Goal: Task Accomplishment & Management: Manage account settings

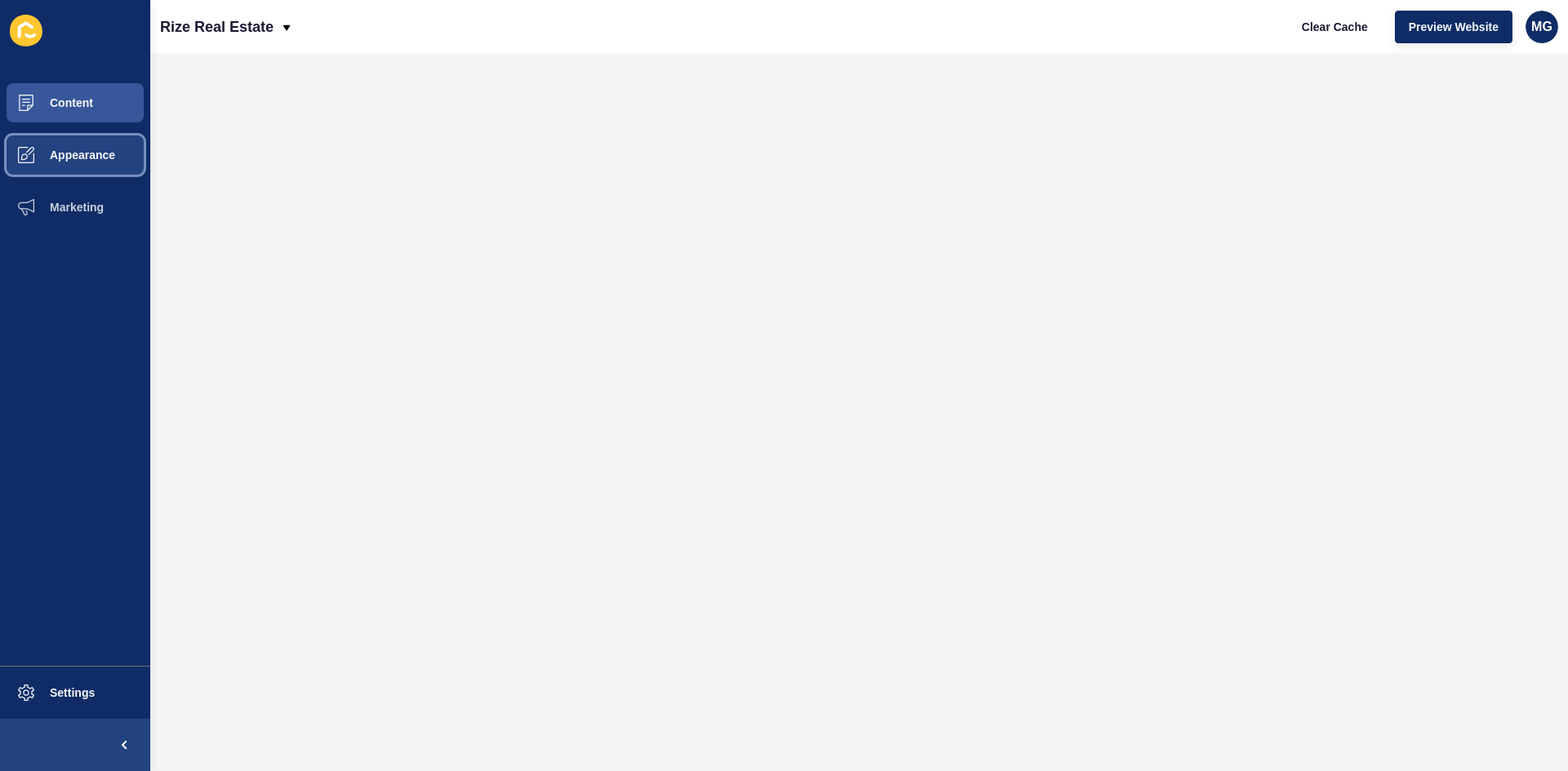
click at [77, 155] on span "Appearance" at bounding box center [56, 155] width 118 height 13
click at [60, 105] on span "Content" at bounding box center [45, 103] width 96 height 13
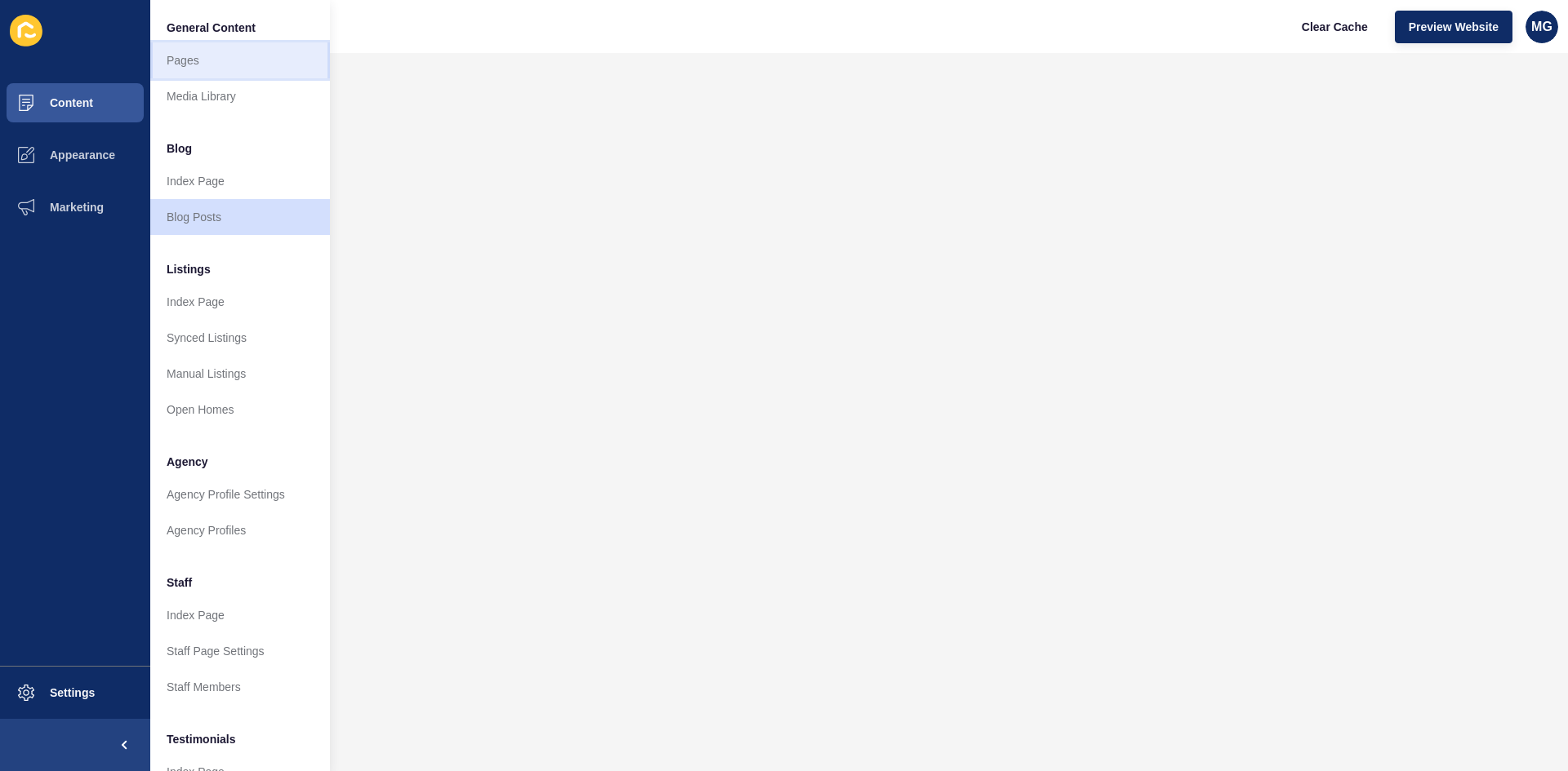
click at [212, 62] on link "Pages" at bounding box center [240, 60] width 179 height 36
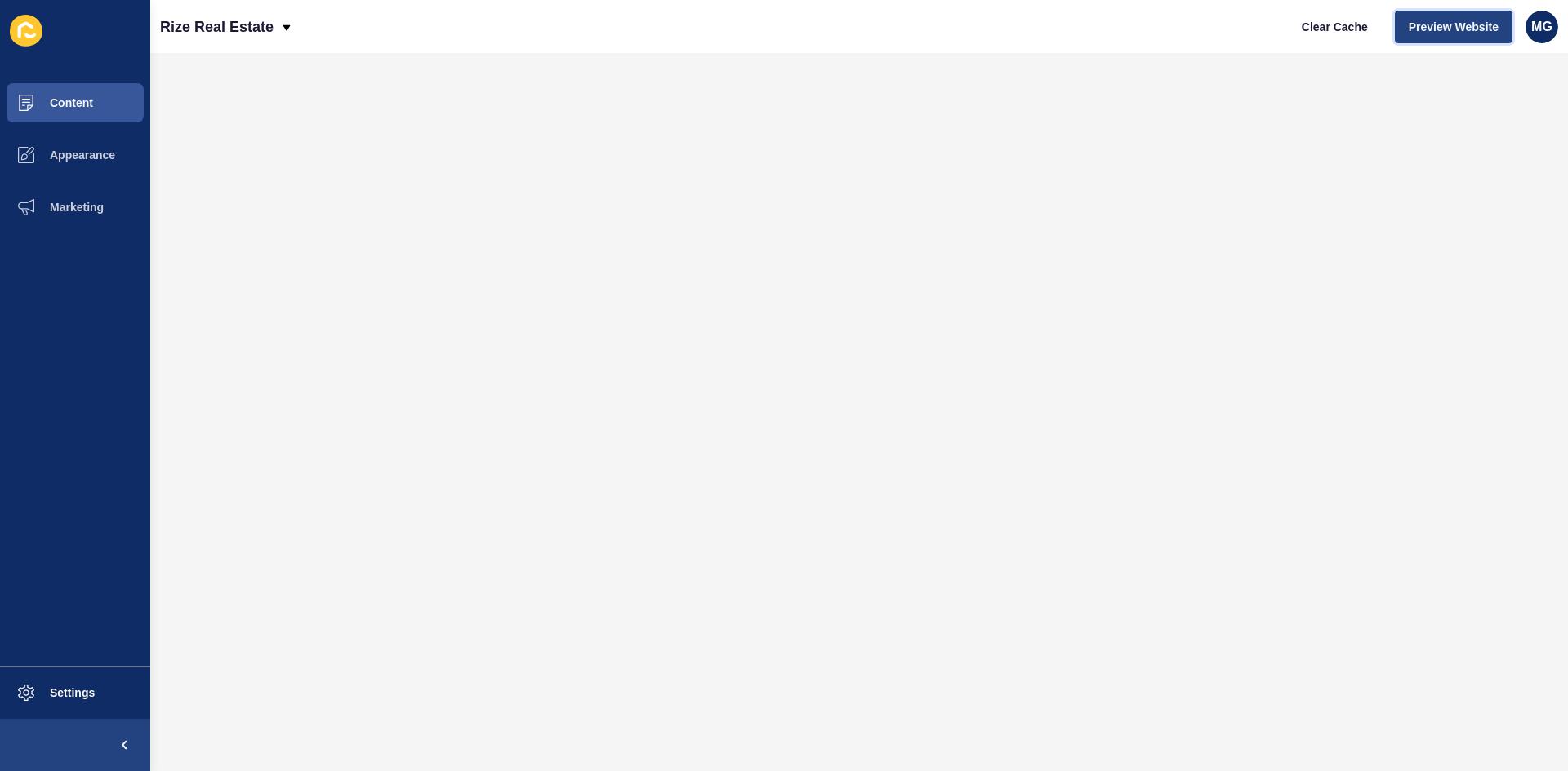
click at [1468, 24] on span "Preview Website" at bounding box center [1453, 27] width 90 height 17
click at [1438, 27] on span "Preview Website" at bounding box center [1453, 27] width 90 height 17
click at [1465, 24] on span "Preview Website" at bounding box center [1453, 27] width 90 height 17
click at [74, 103] on span "Content" at bounding box center [45, 103] width 96 height 13
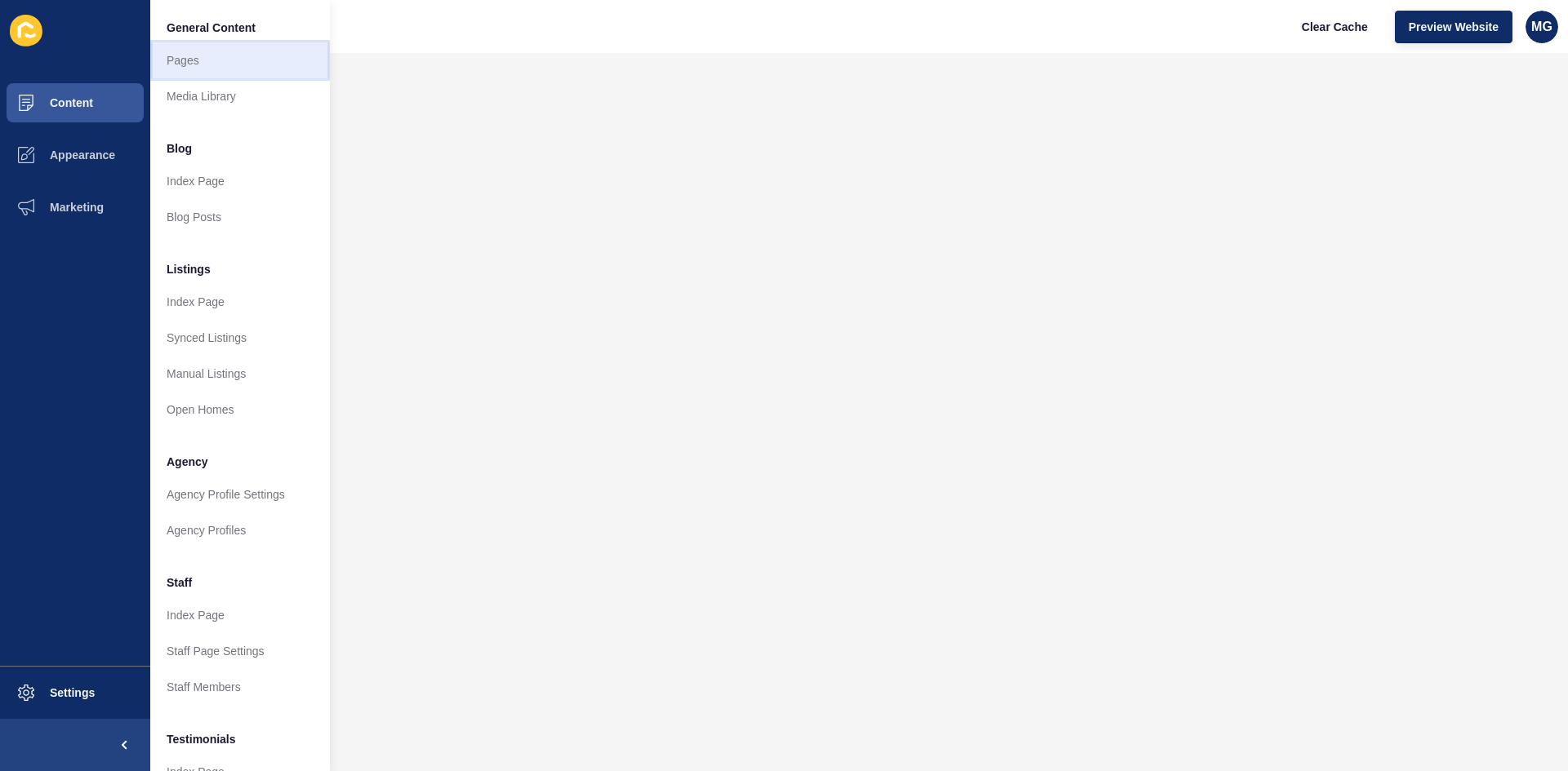
click at [203, 56] on link "Pages" at bounding box center [240, 60] width 179 height 36
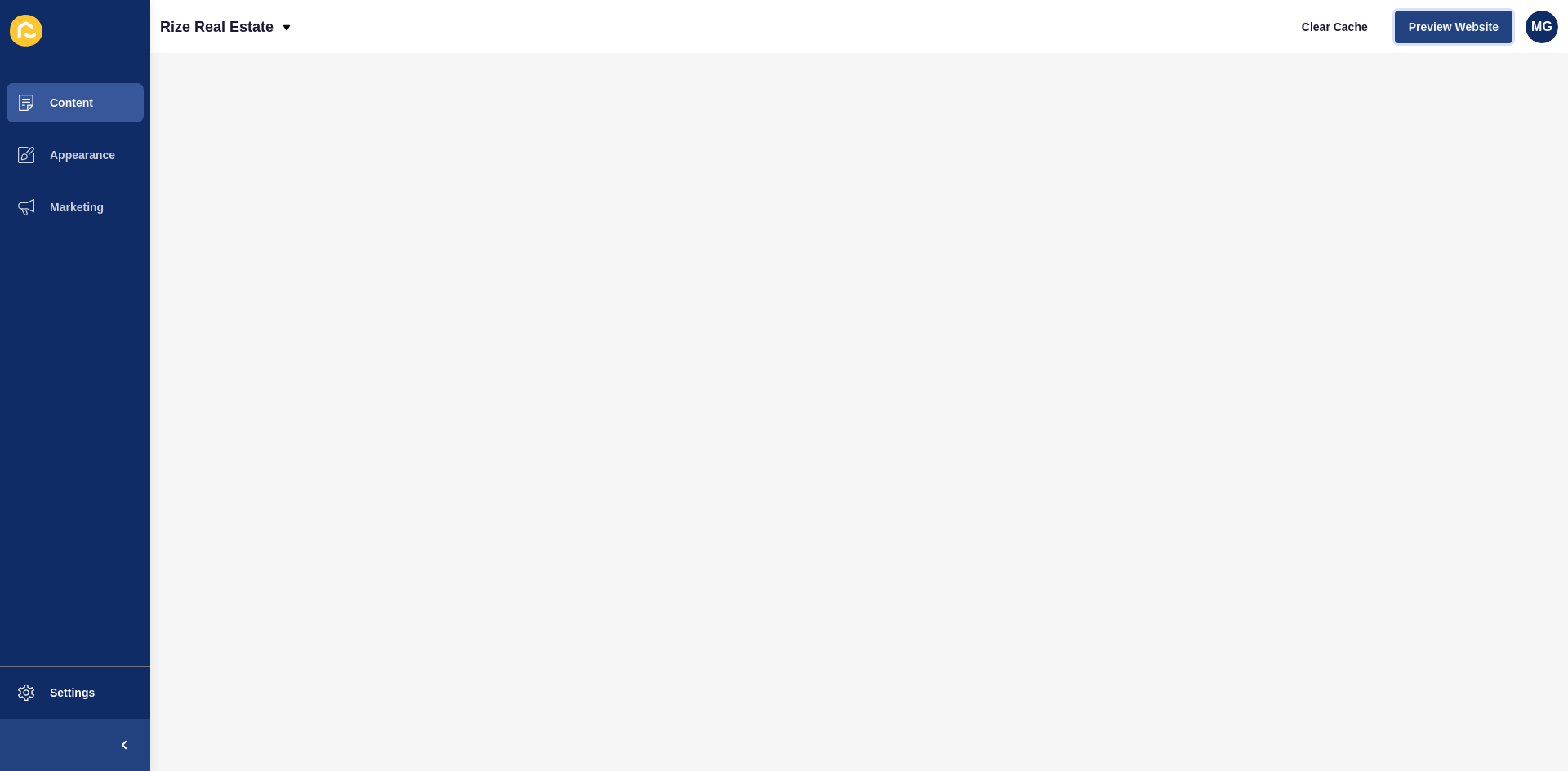
click at [1470, 34] on span "Preview Website" at bounding box center [1453, 27] width 90 height 17
click at [74, 112] on button "Content" at bounding box center [75, 103] width 151 height 52
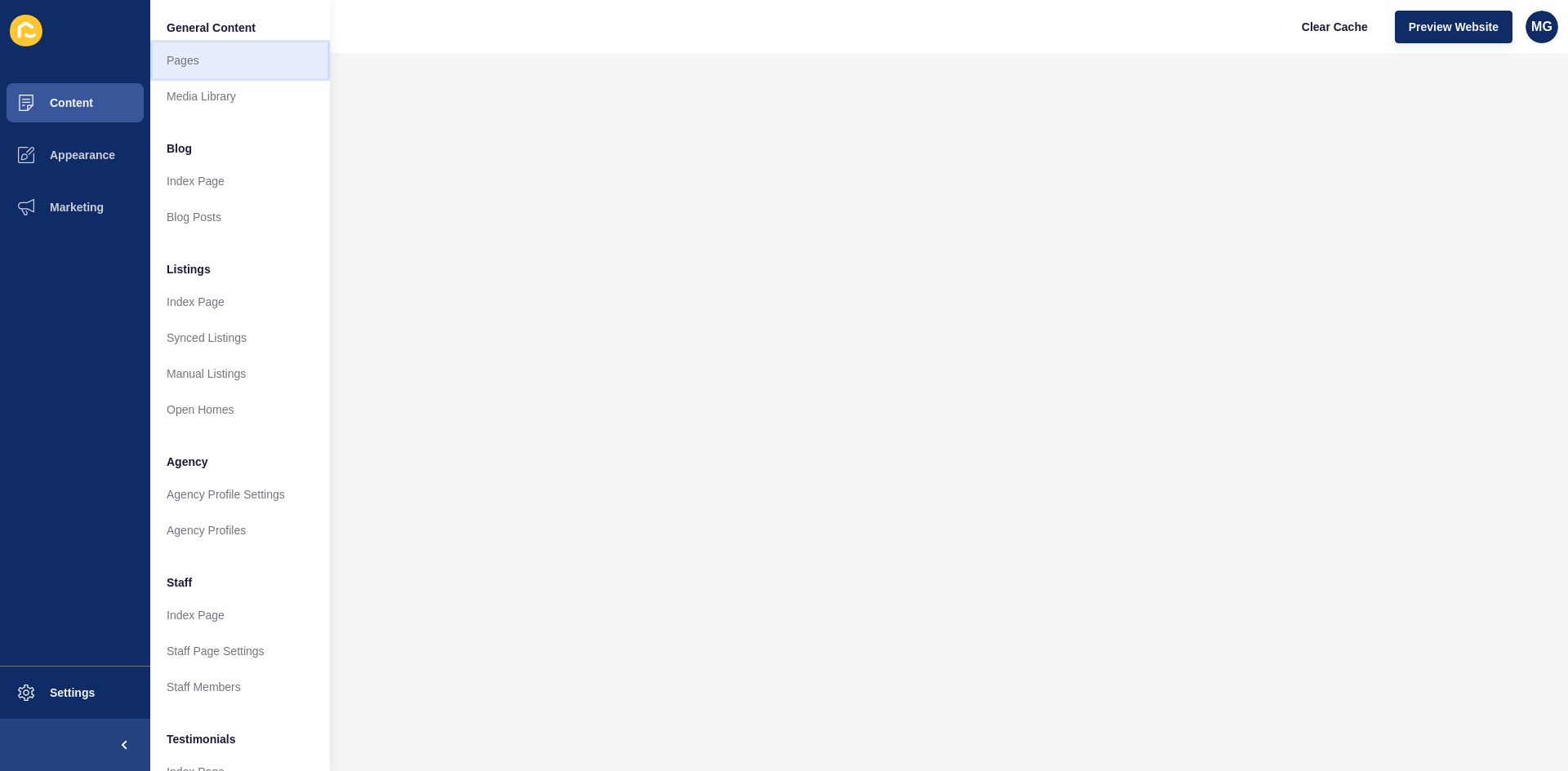
click at [229, 66] on link "Pages" at bounding box center [240, 60] width 179 height 36
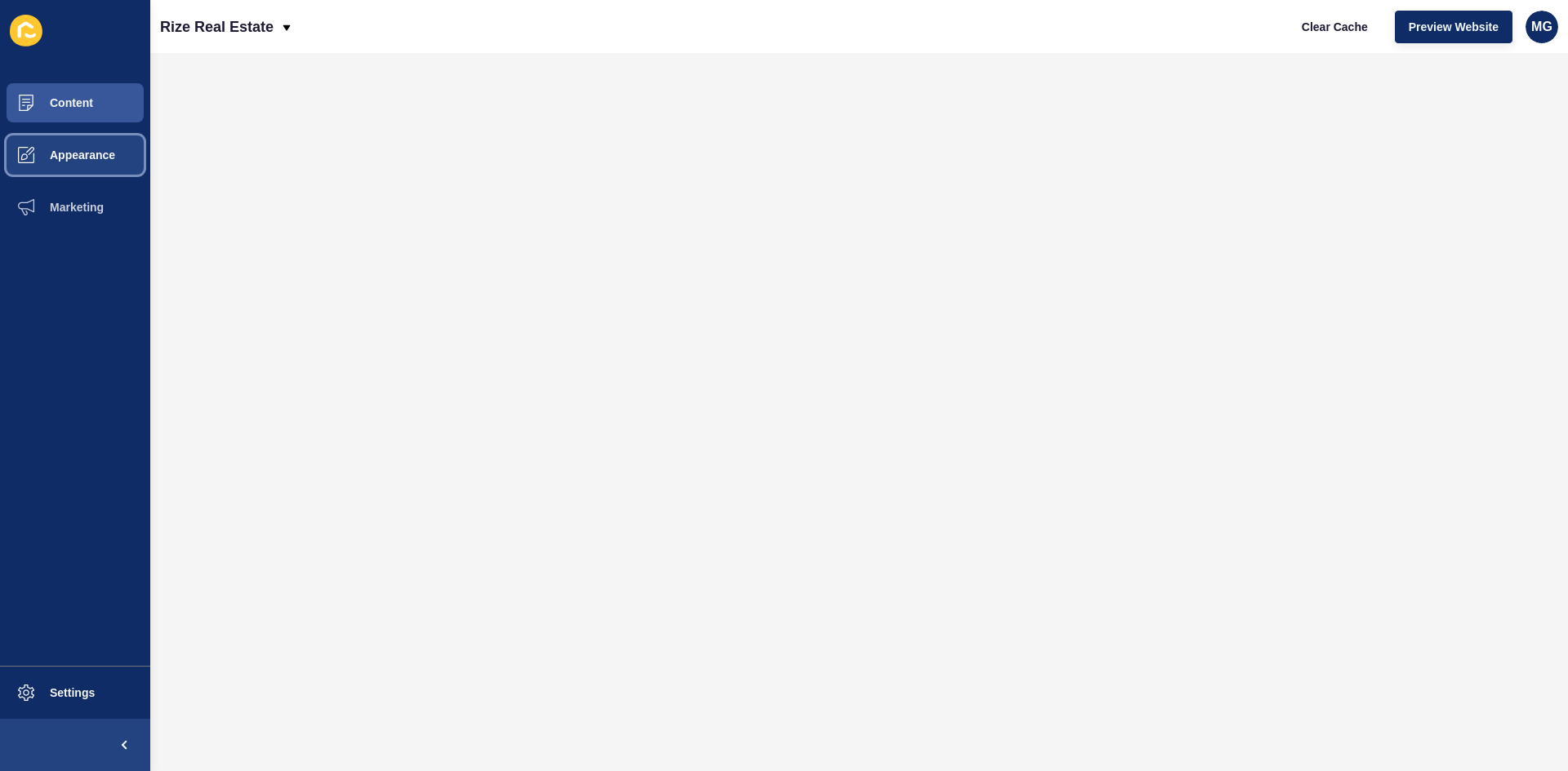
click at [65, 151] on span "Appearance" at bounding box center [56, 155] width 118 height 13
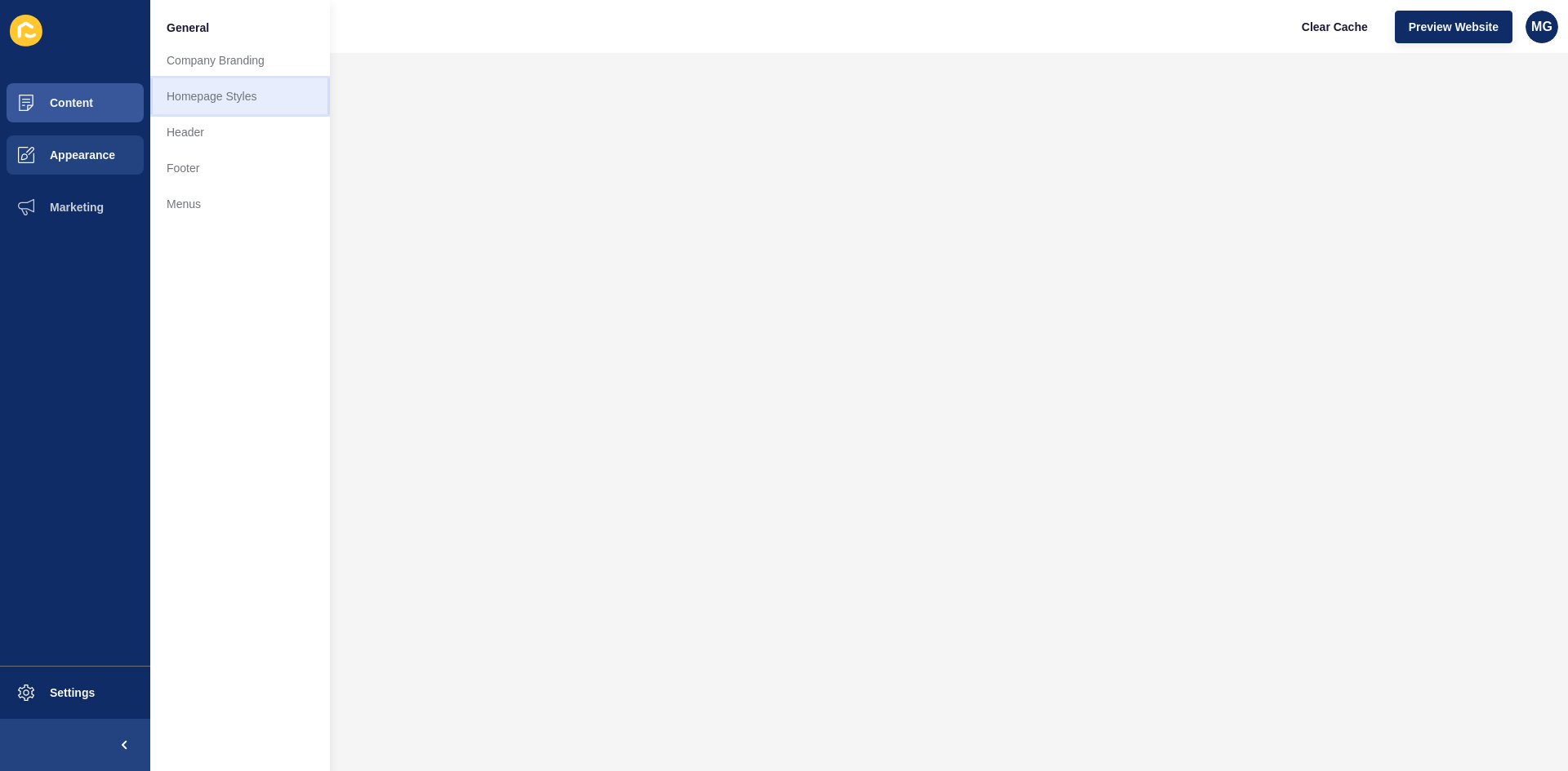
click at [252, 99] on link "Homepage Styles" at bounding box center [240, 96] width 179 height 36
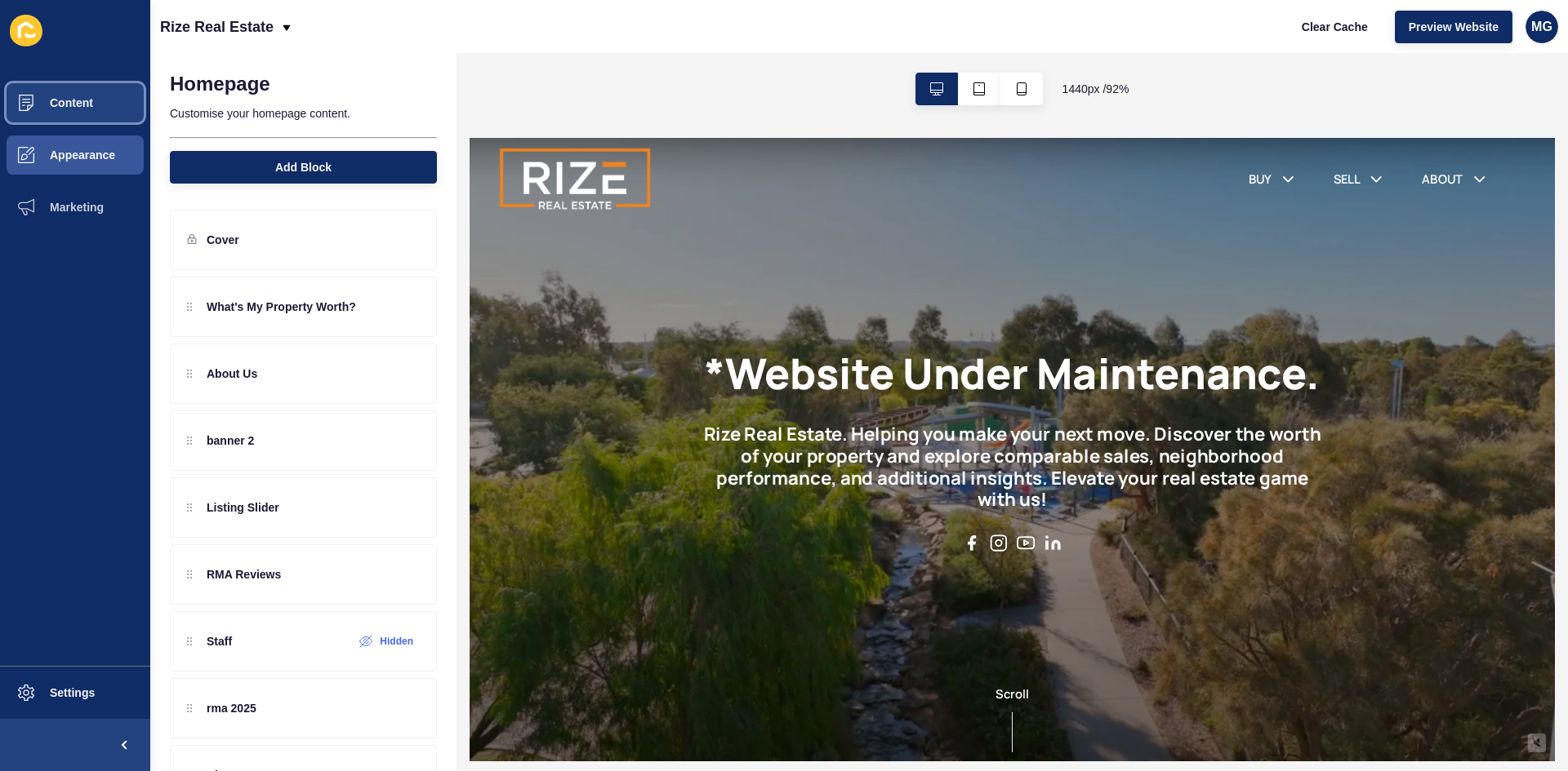
click at [75, 112] on button "Content" at bounding box center [75, 103] width 151 height 52
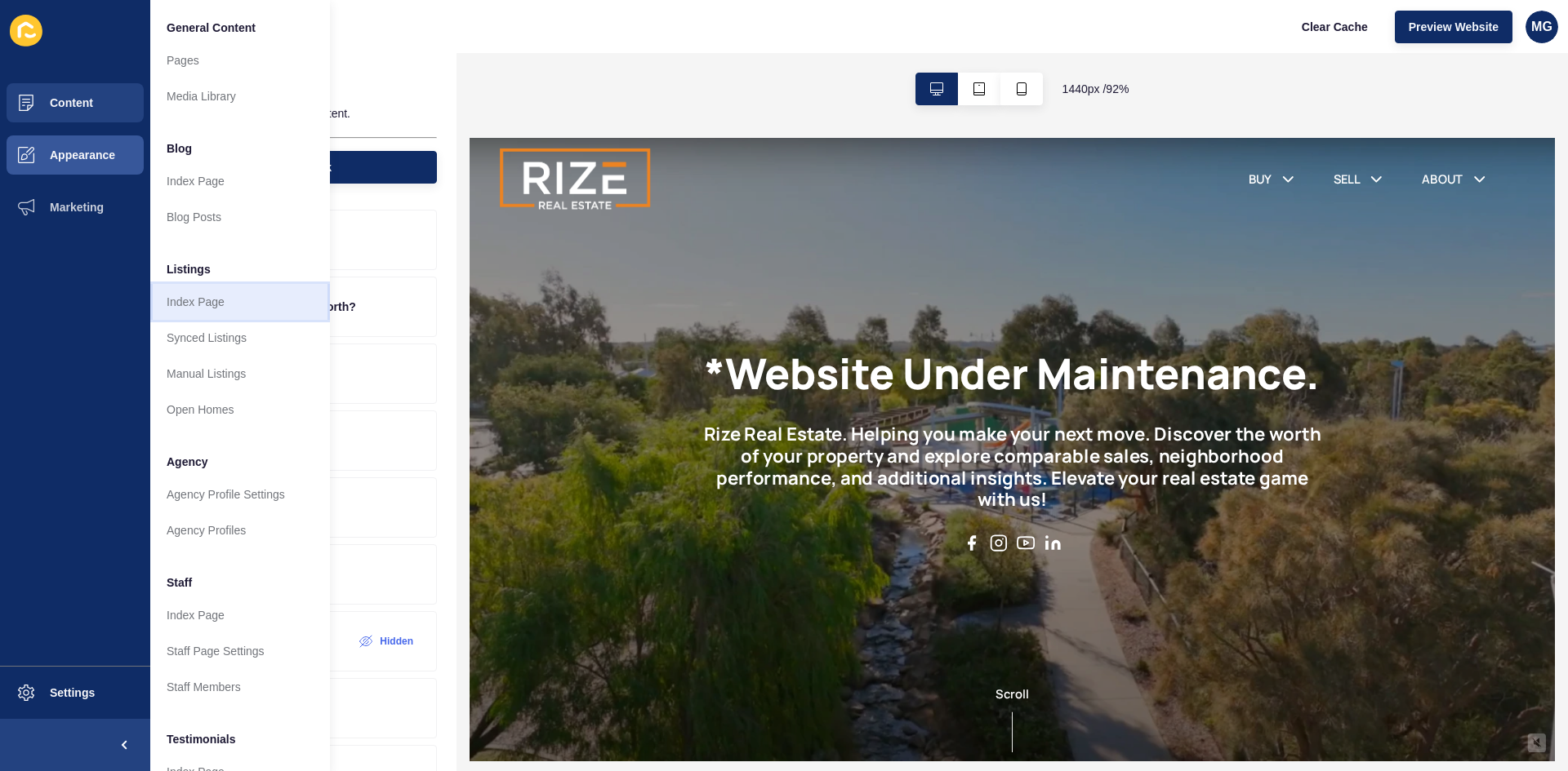
click at [220, 309] on link "Index Page" at bounding box center [240, 301] width 179 height 36
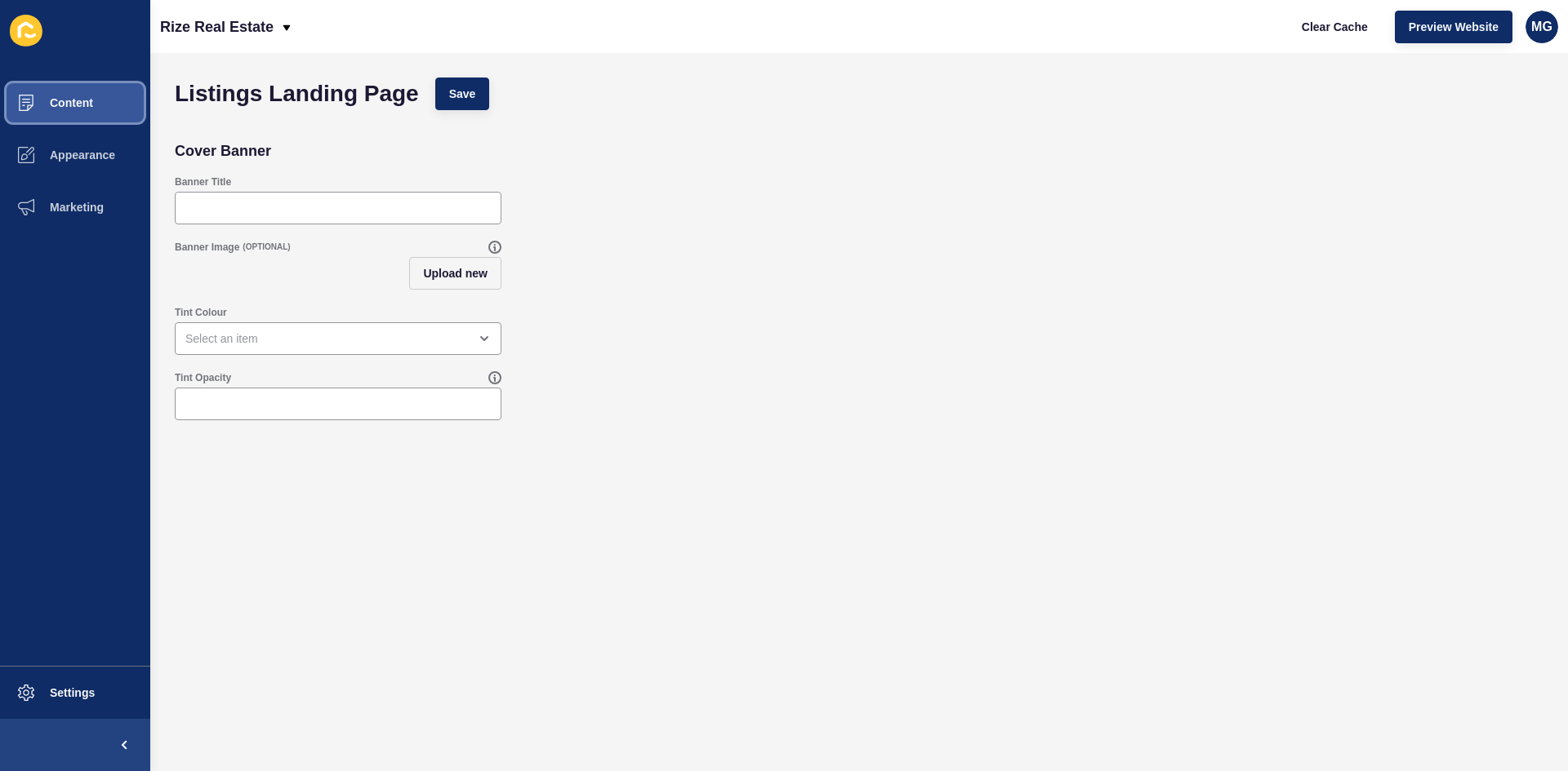
click at [80, 102] on span "Content" at bounding box center [45, 103] width 96 height 13
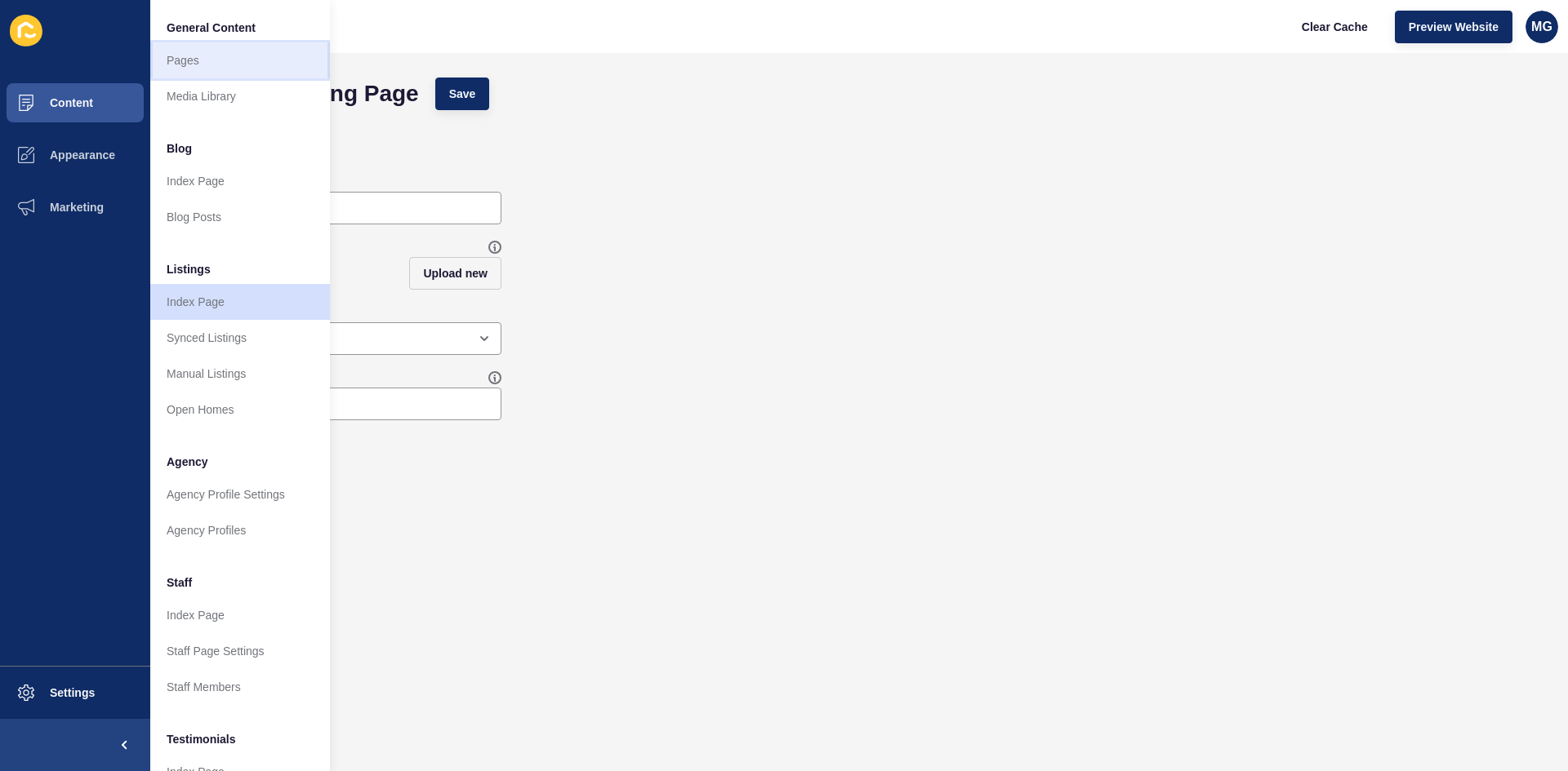
click at [178, 57] on link "Pages" at bounding box center [240, 60] width 179 height 36
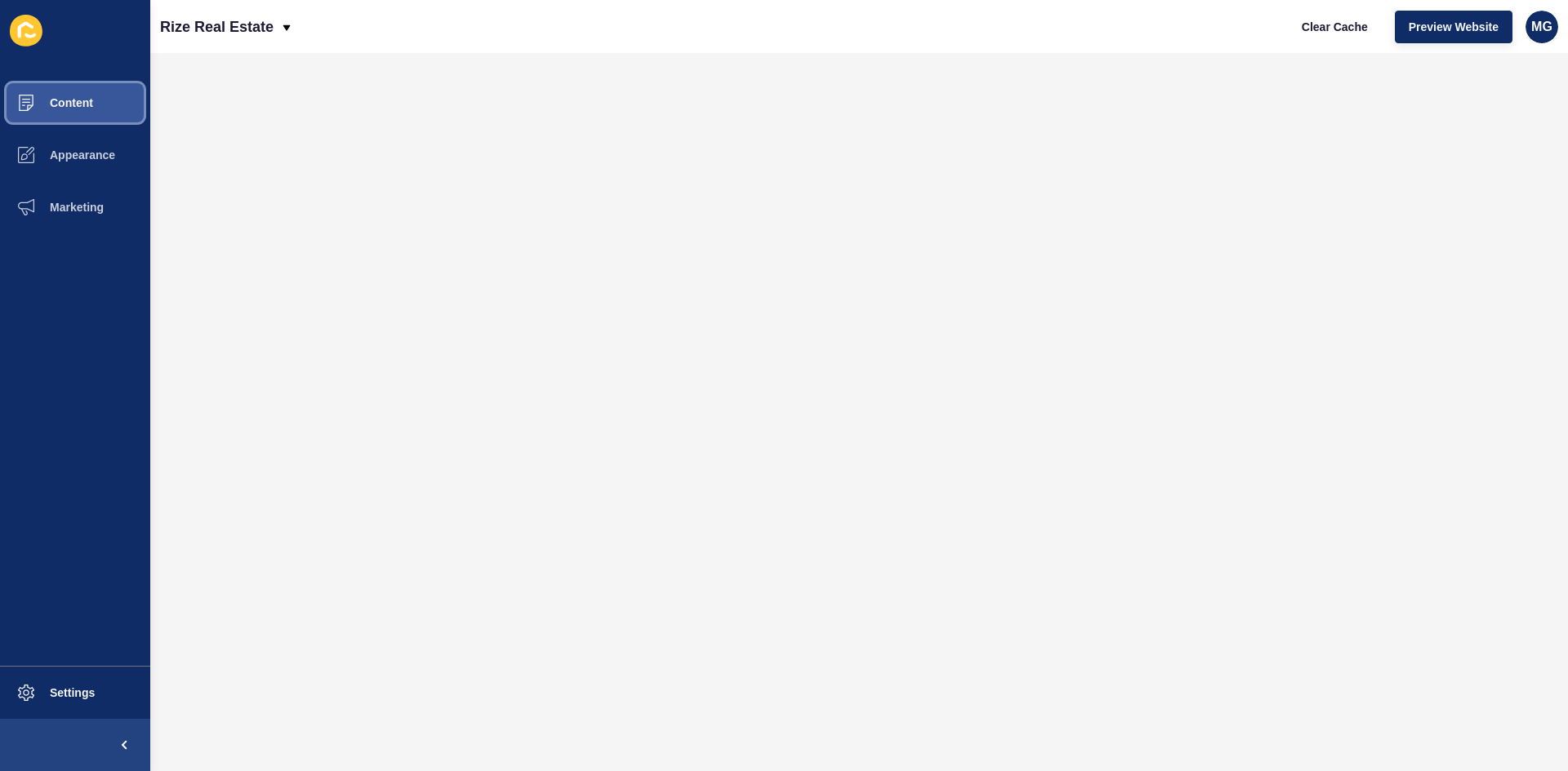
click at [62, 100] on span "Content" at bounding box center [45, 103] width 96 height 13
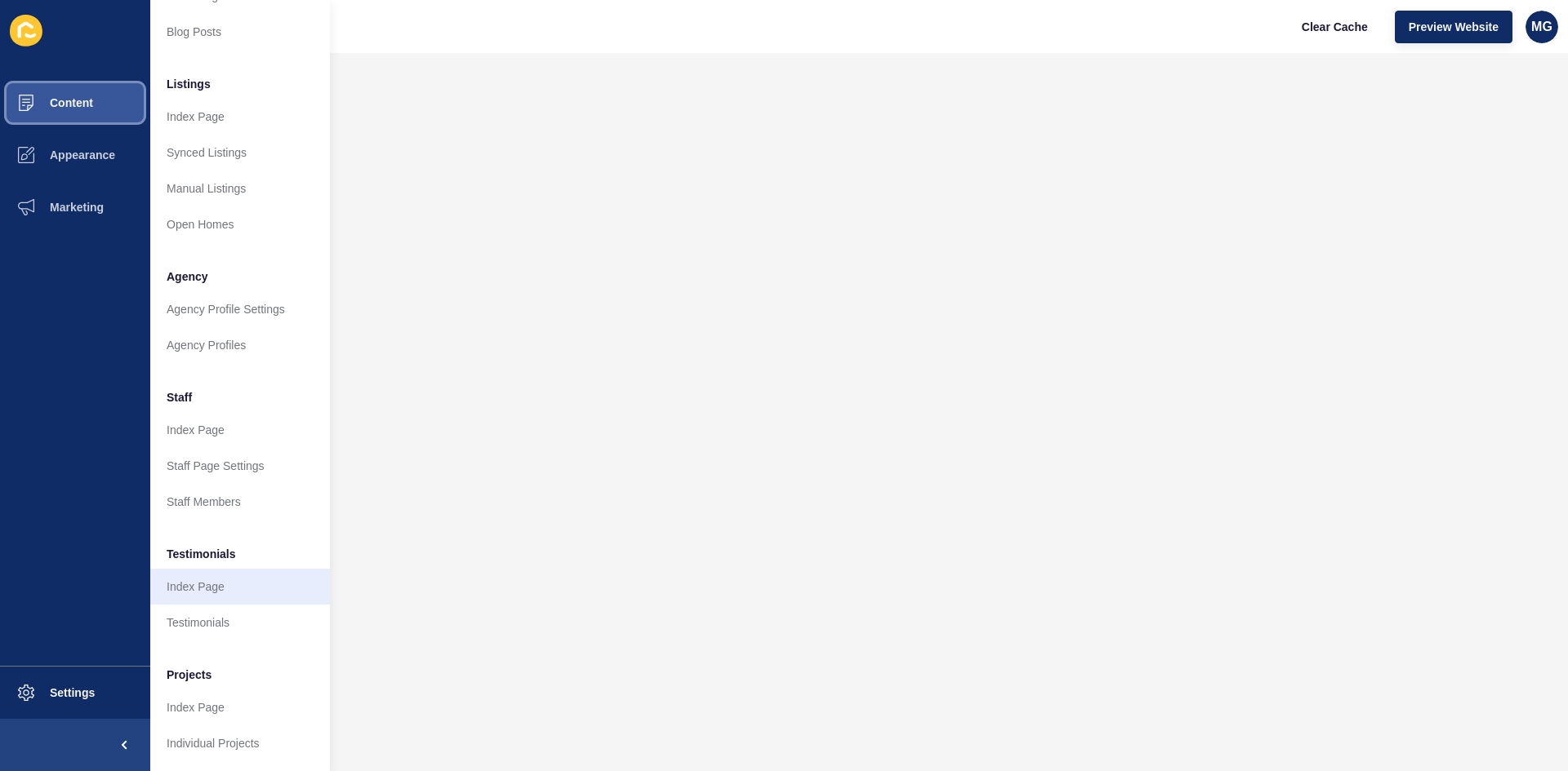
scroll to position [199, 0]
click at [80, 158] on span "Appearance" at bounding box center [56, 155] width 118 height 13
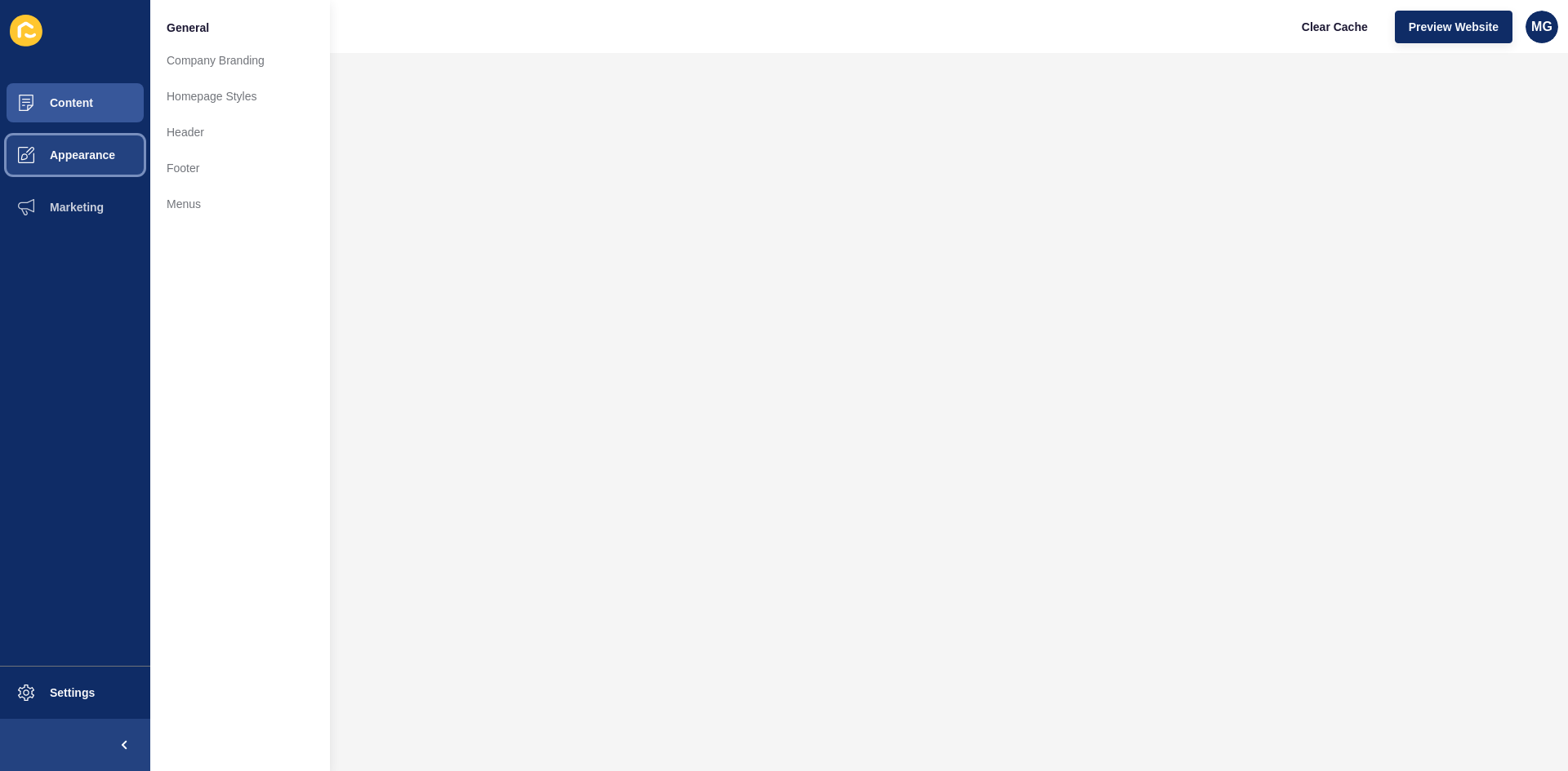
scroll to position [0, 0]
click at [222, 107] on link "Homepage Styles" at bounding box center [240, 96] width 179 height 36
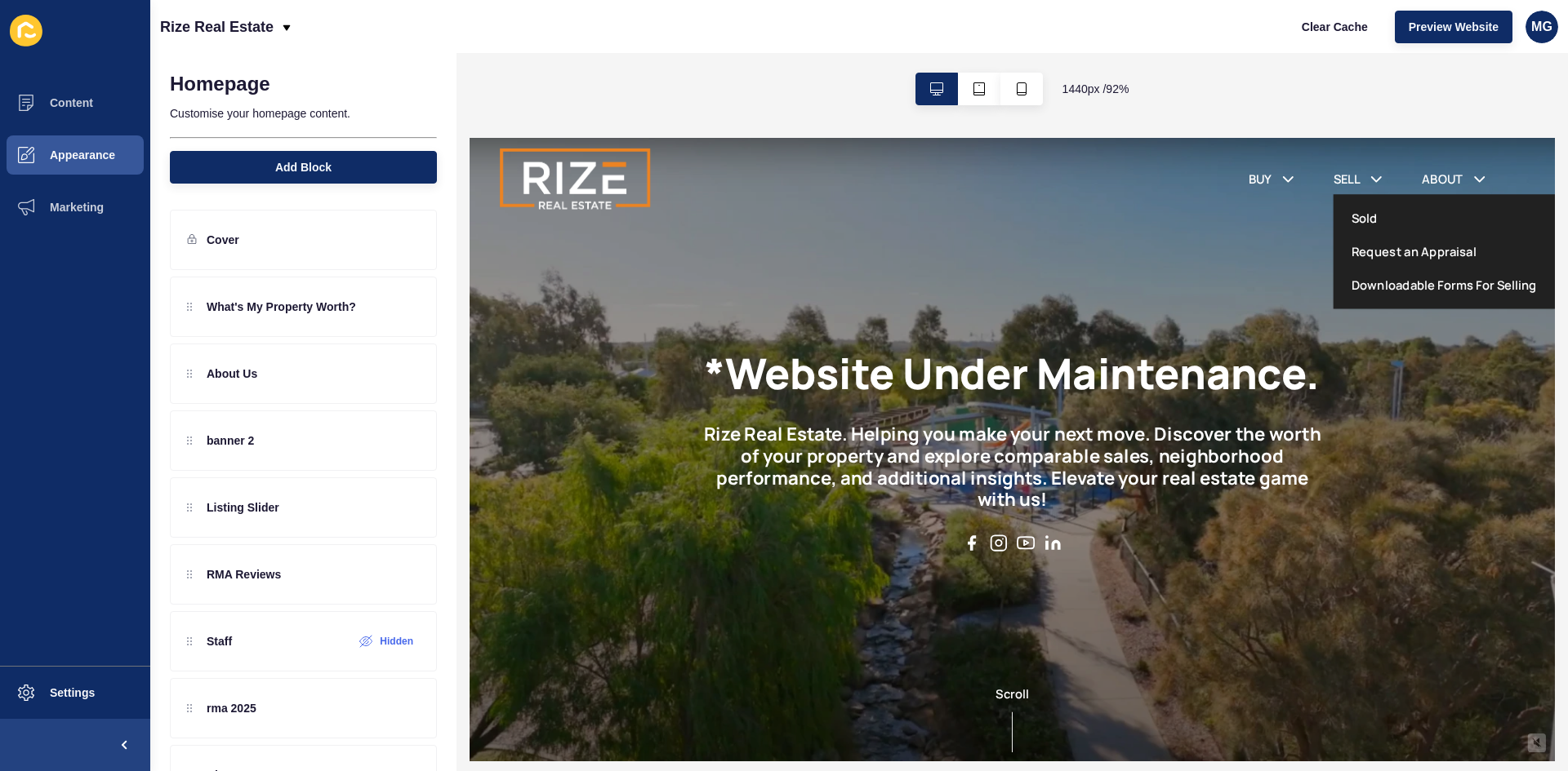
click at [1432, 225] on link "Sold" at bounding box center [1439, 225] width 29 height 20
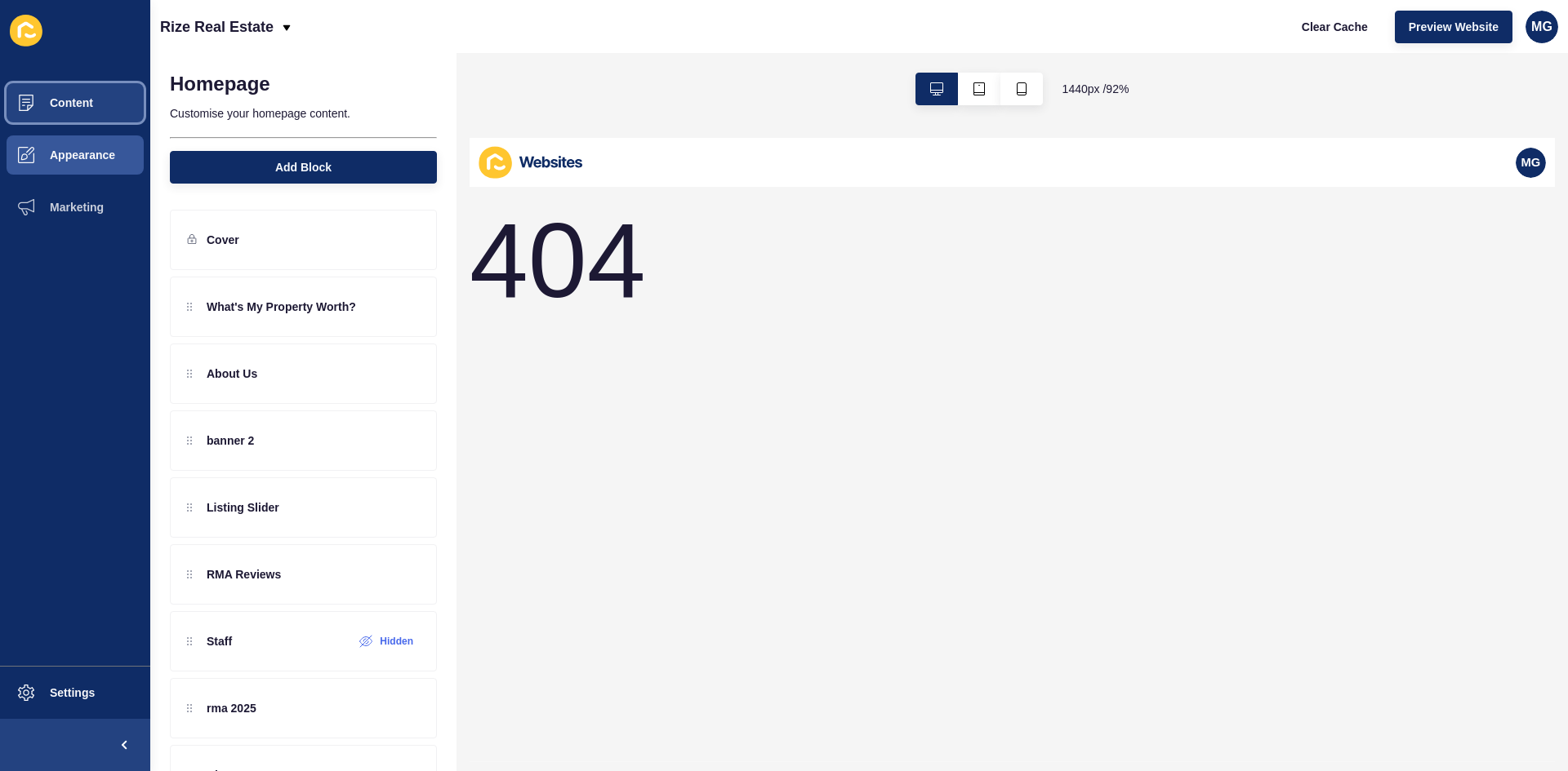
click at [84, 112] on button "Content" at bounding box center [75, 103] width 151 height 52
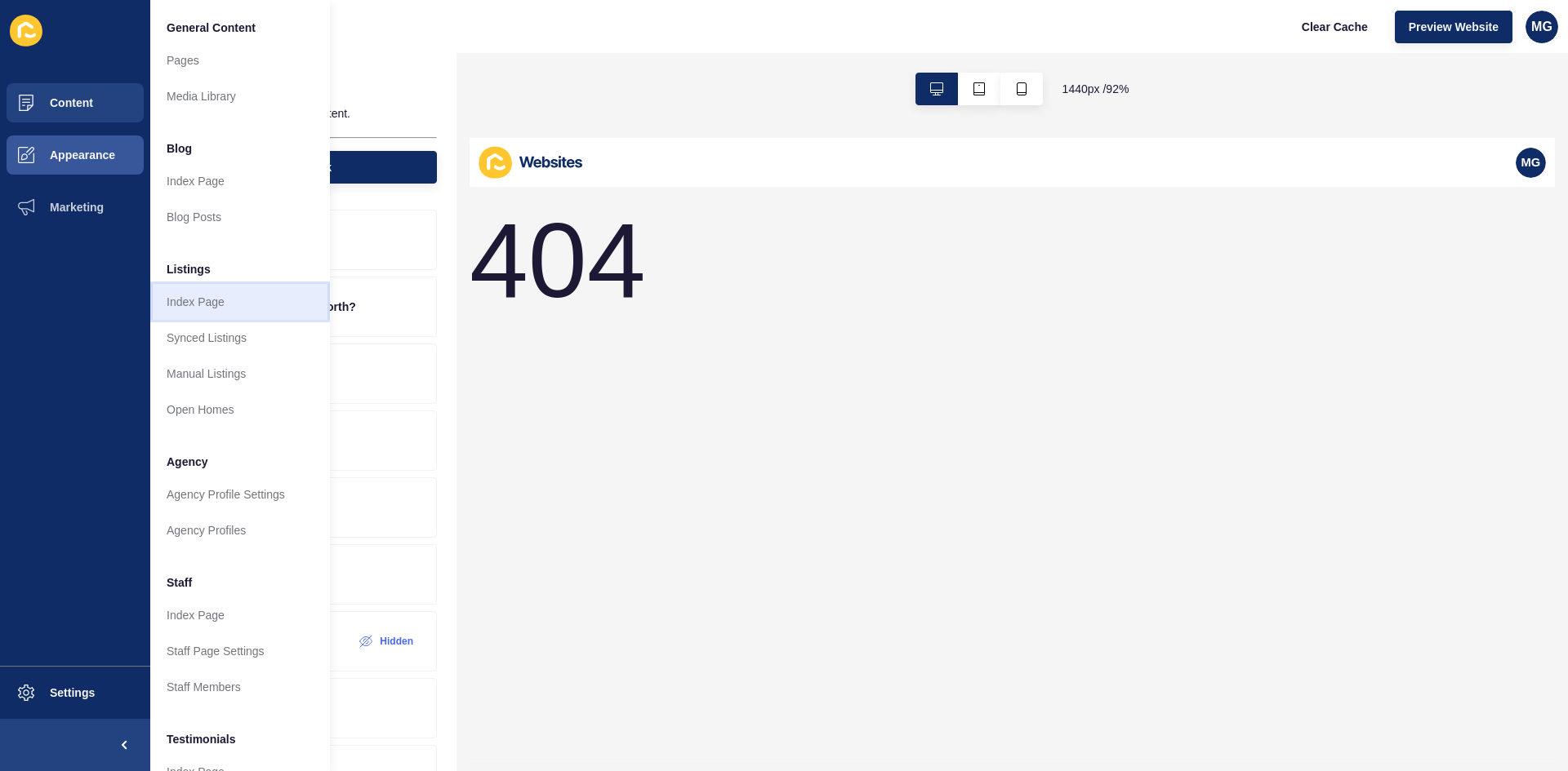
click at [224, 304] on link "Index Page" at bounding box center [240, 301] width 179 height 36
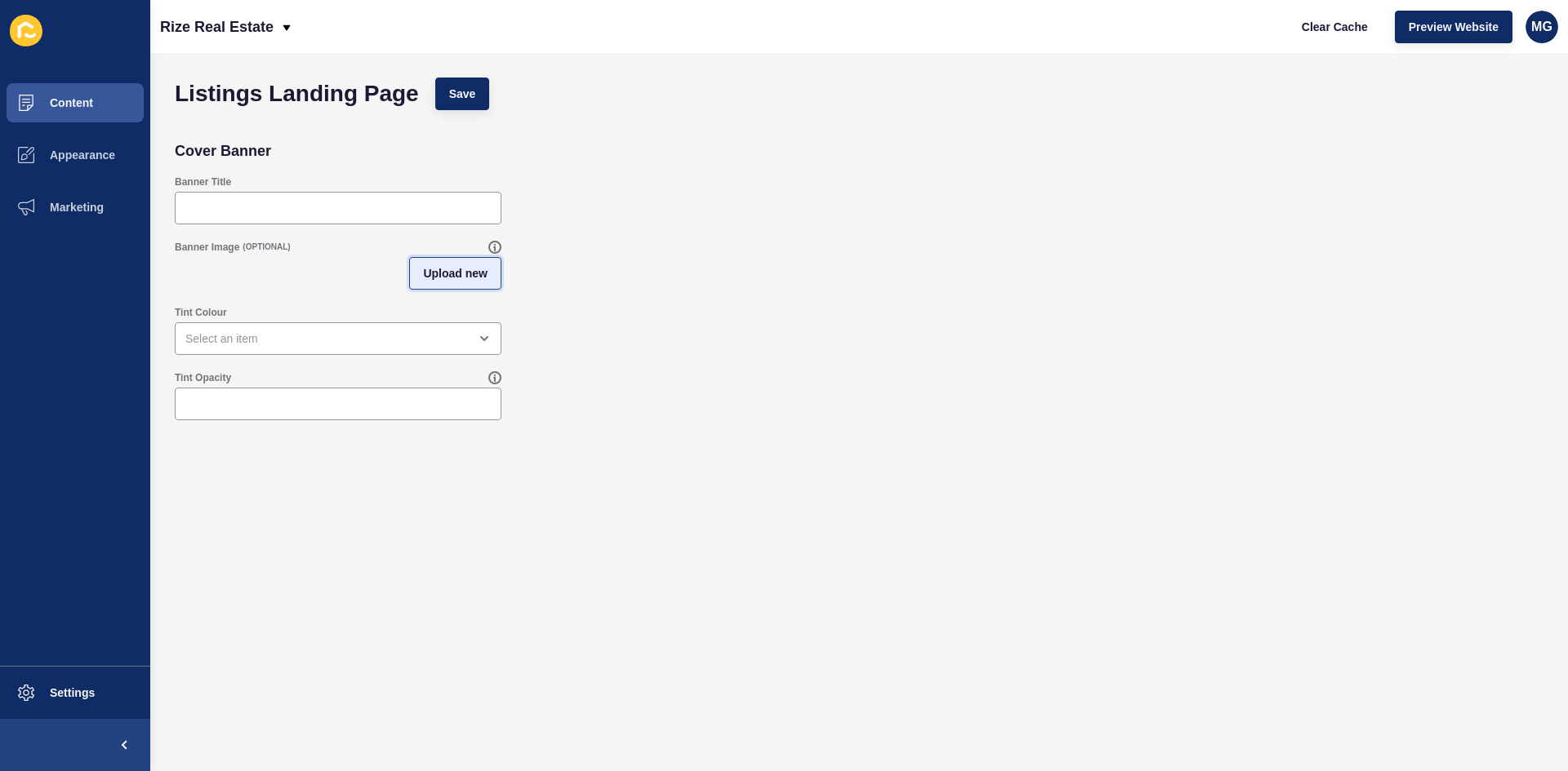
click at [468, 278] on span "Upload new" at bounding box center [455, 273] width 64 height 17
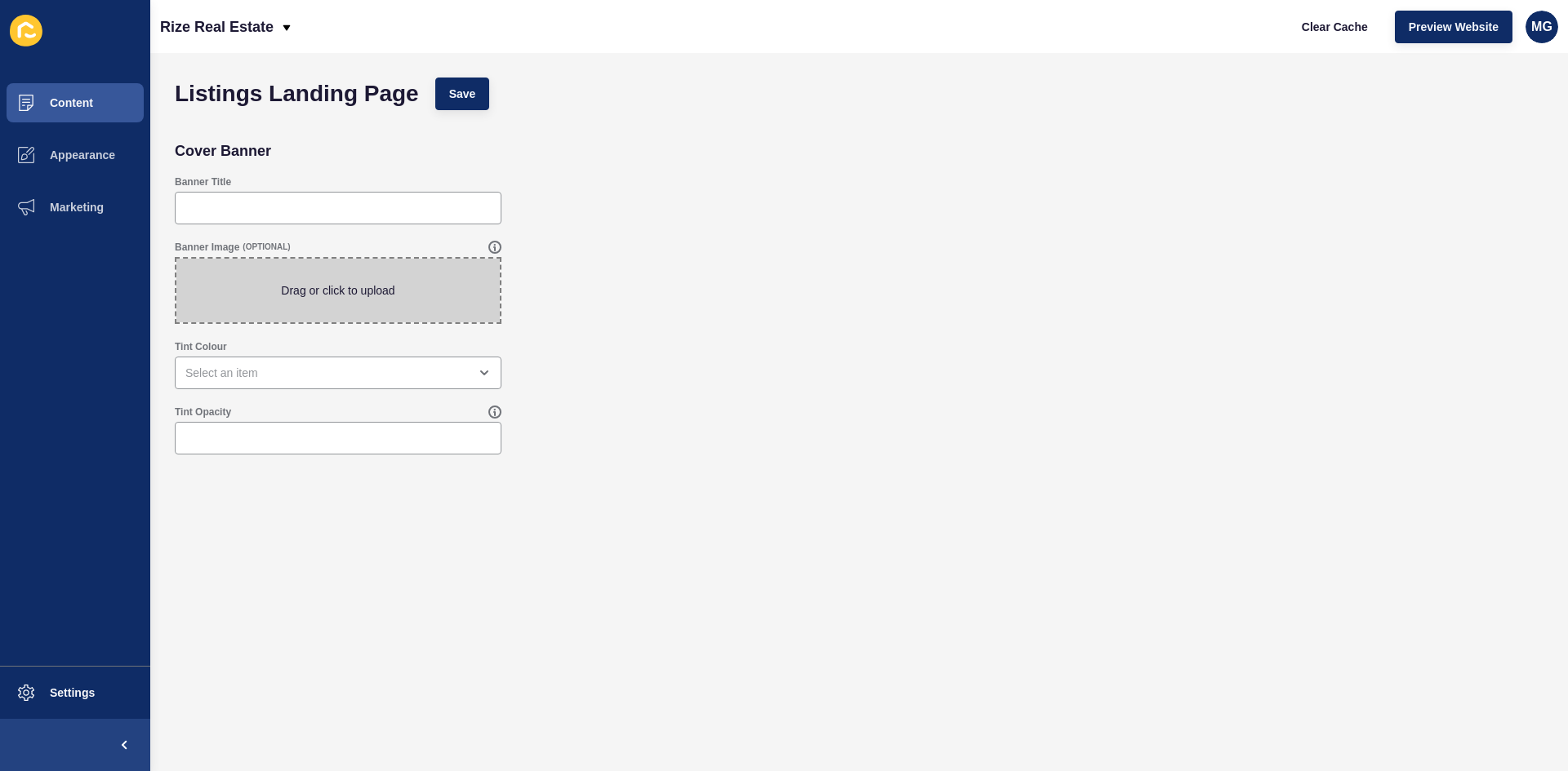
click at [412, 314] on span at bounding box center [338, 290] width 323 height 64
click at [177, 258] on input "Drag or click to upload" at bounding box center [177, 258] width 0 height 0
type input "C:\fakepath\[PERSON_NAME] HEADER.png"
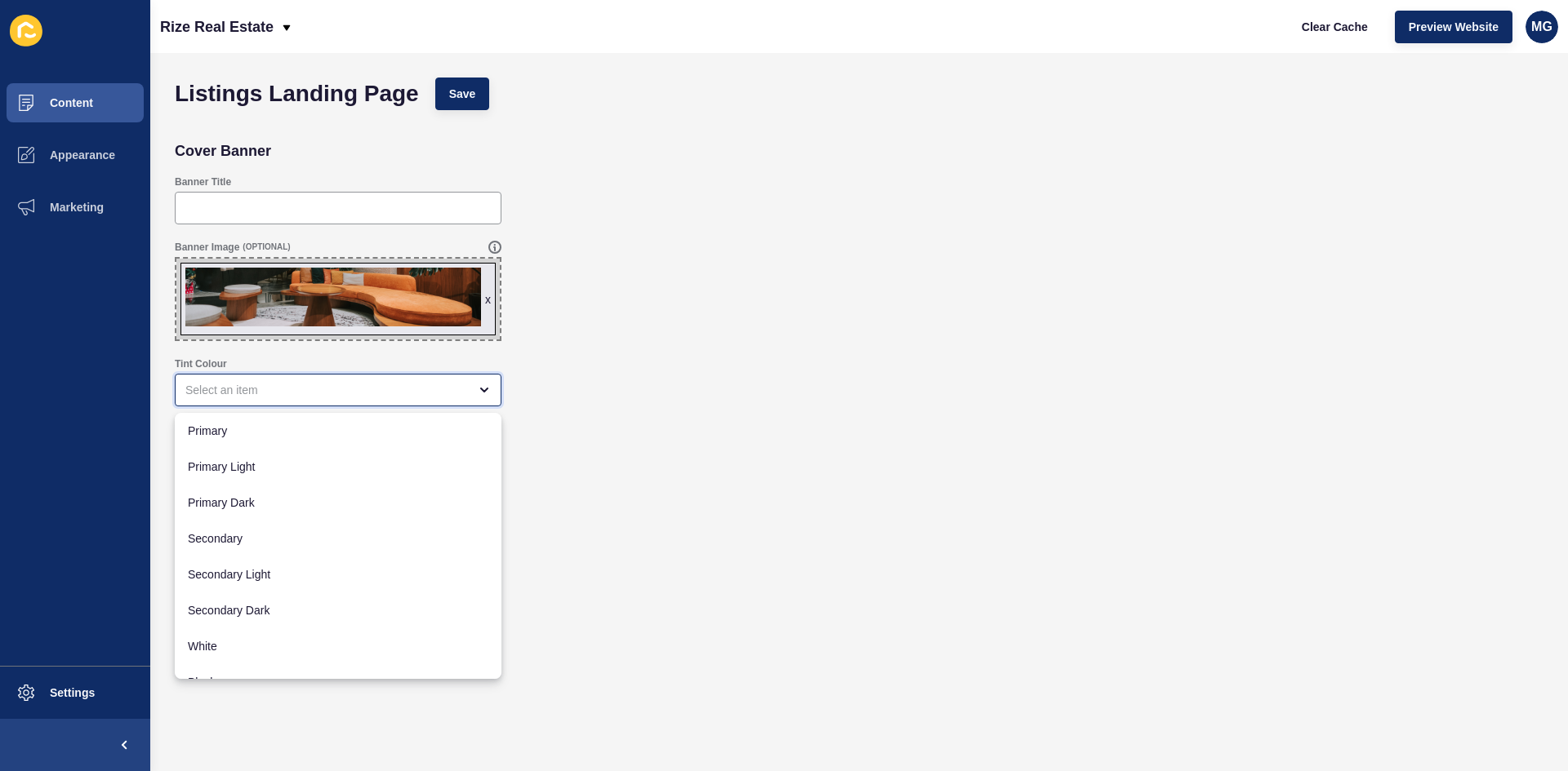
click at [244, 400] on div "close menu" at bounding box center [338, 391] width 326 height 33
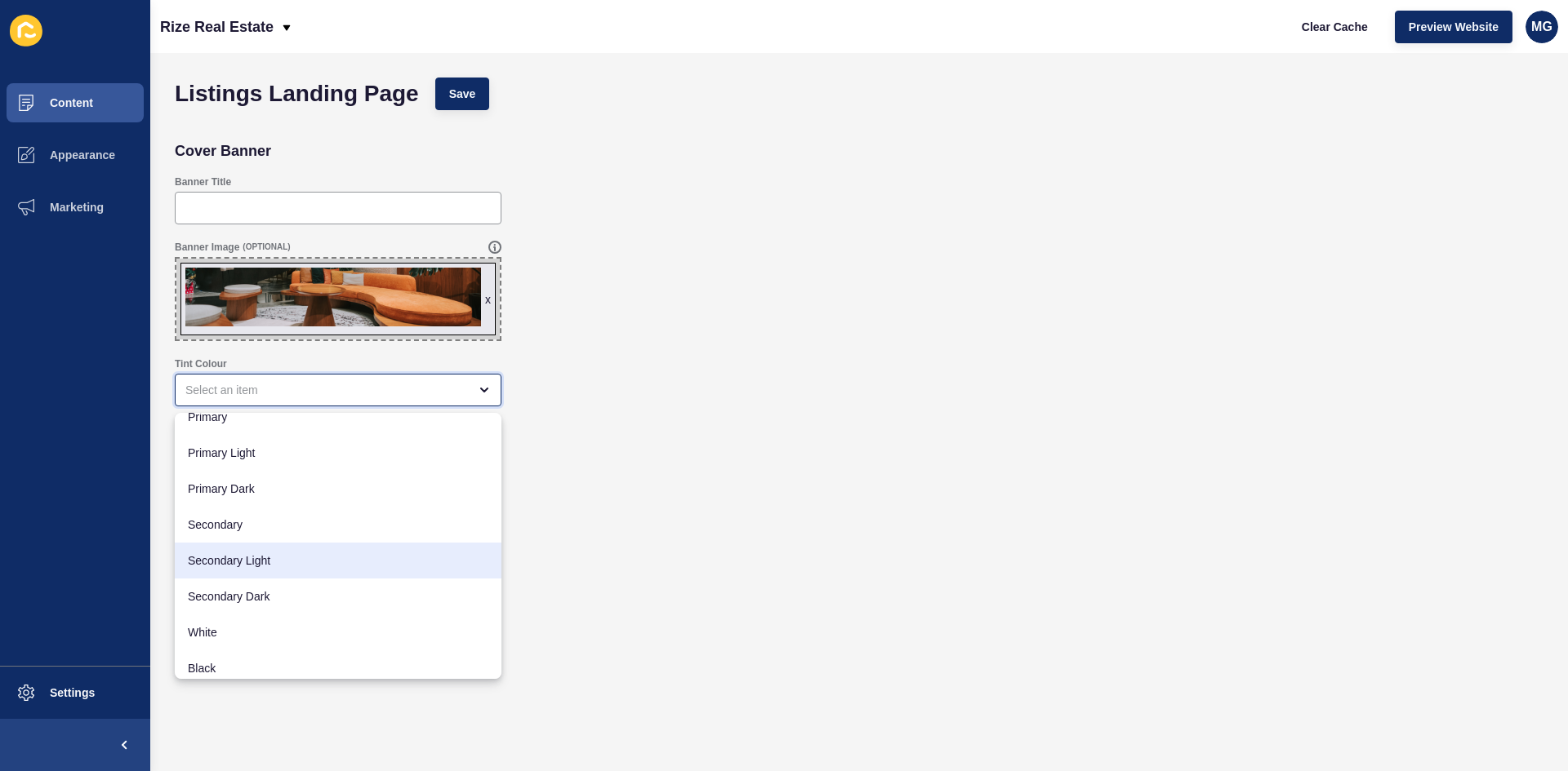
scroll to position [21, 0]
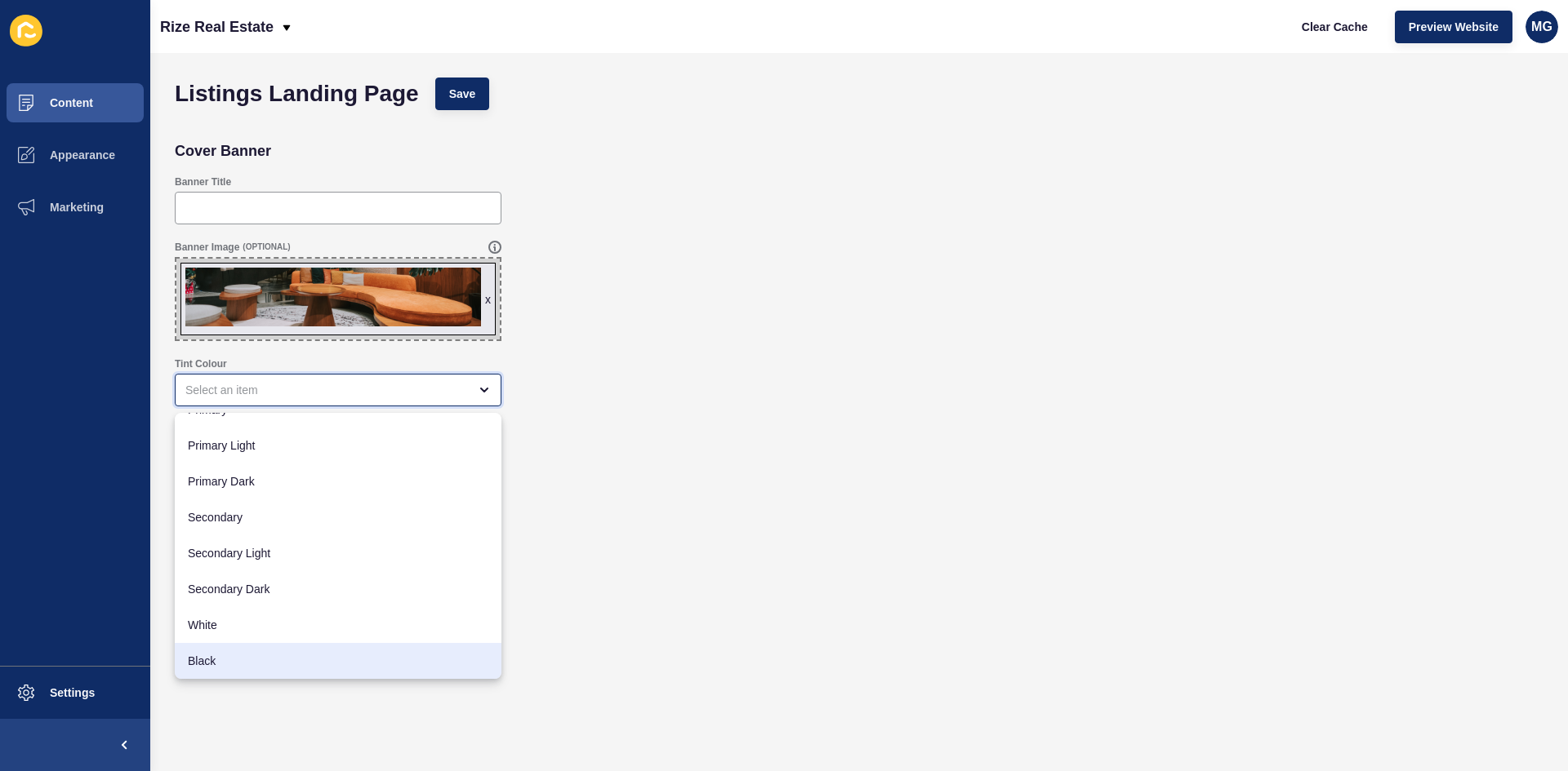
click at [212, 653] on span "Black" at bounding box center [338, 660] width 300 height 17
type input "Black"
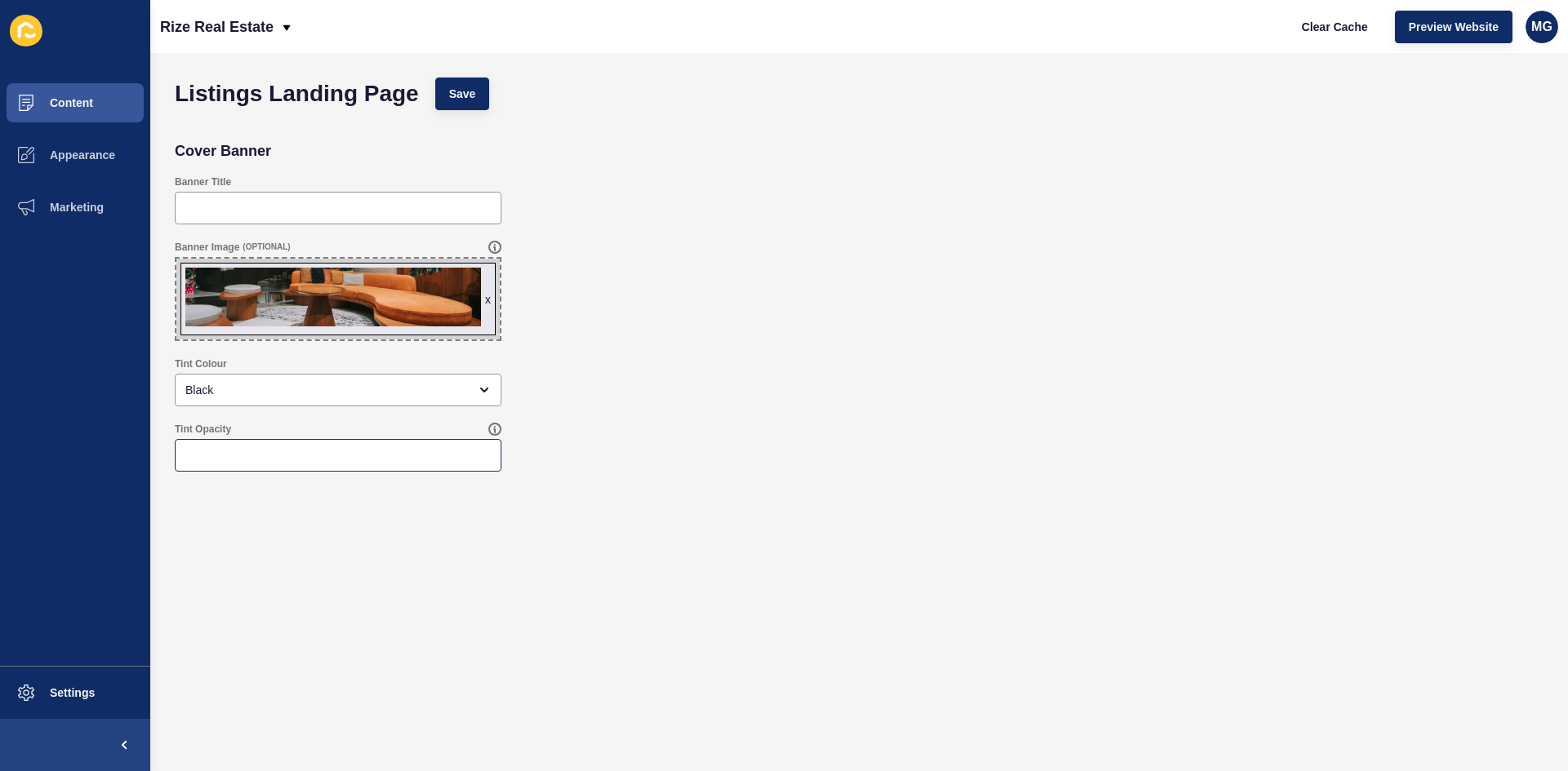
click at [207, 466] on div at bounding box center [338, 456] width 326 height 33
type input "30"
click at [835, 427] on div "Tint Opacity 30" at bounding box center [858, 447] width 1385 height 65
click at [477, 91] on button "Save" at bounding box center [462, 94] width 55 height 33
click at [459, 97] on span "Save" at bounding box center [462, 93] width 27 height 17
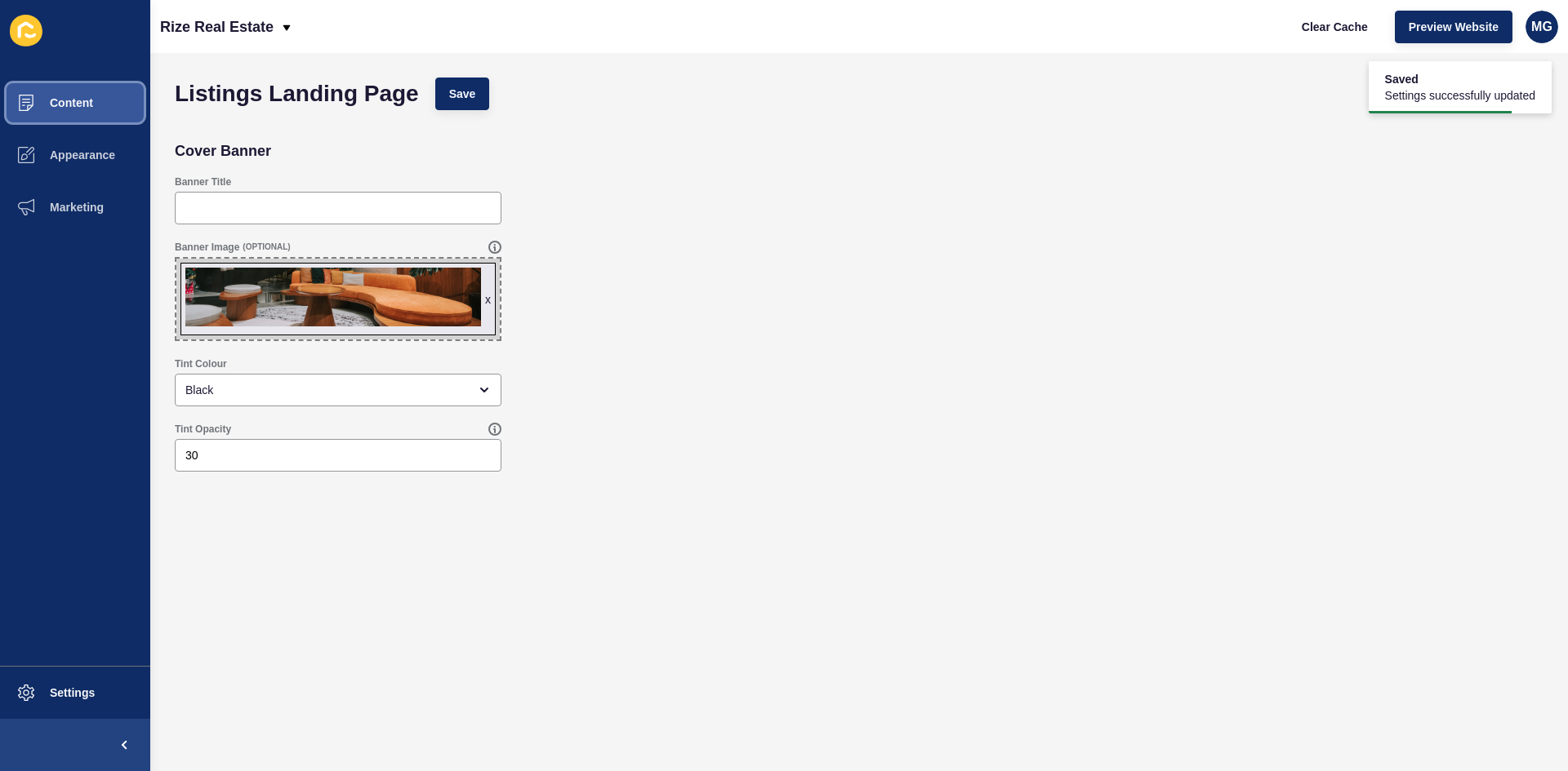
click at [79, 103] on span "Content" at bounding box center [45, 103] width 96 height 13
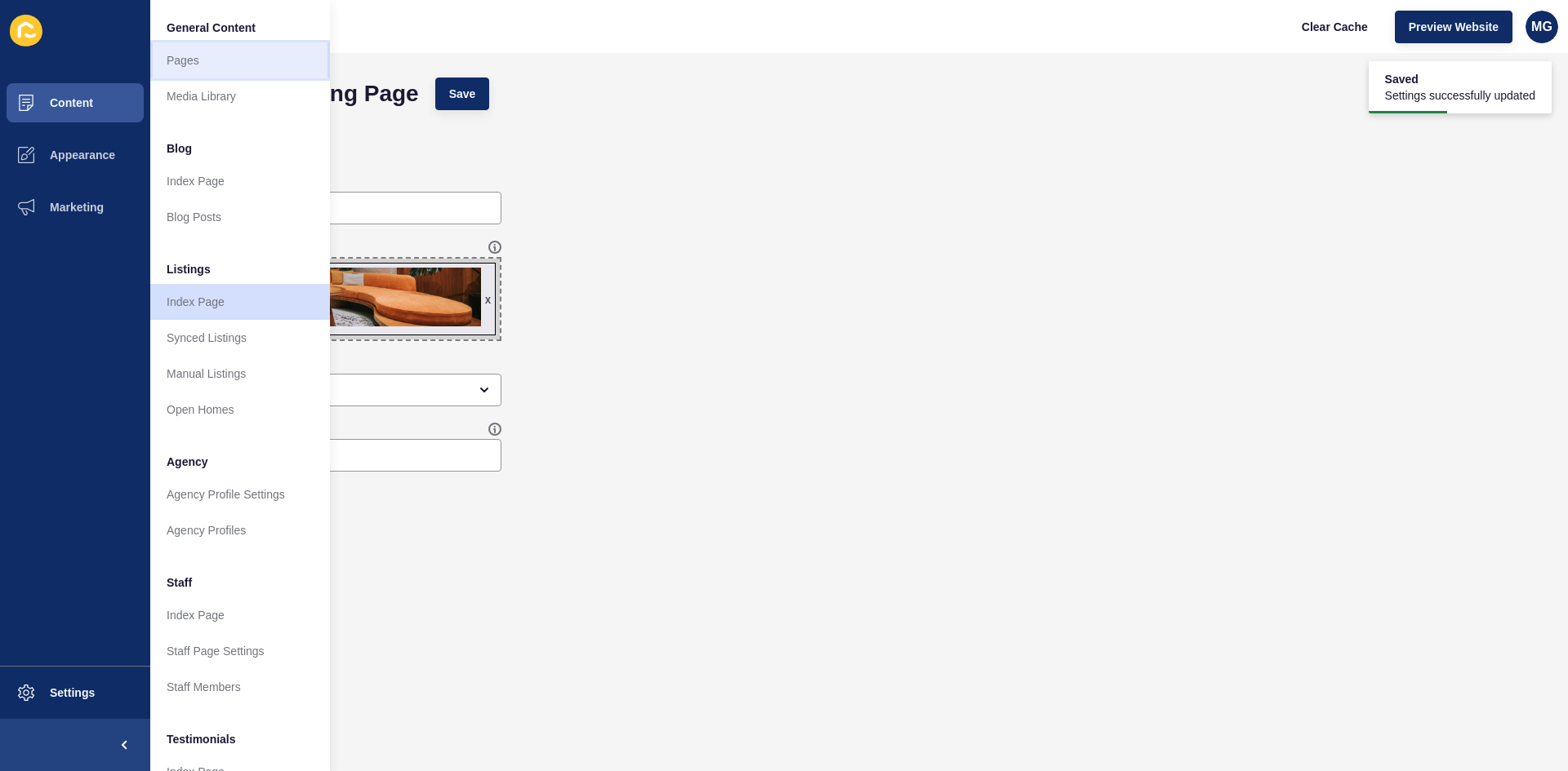
click at [233, 69] on link "Pages" at bounding box center [240, 60] width 179 height 36
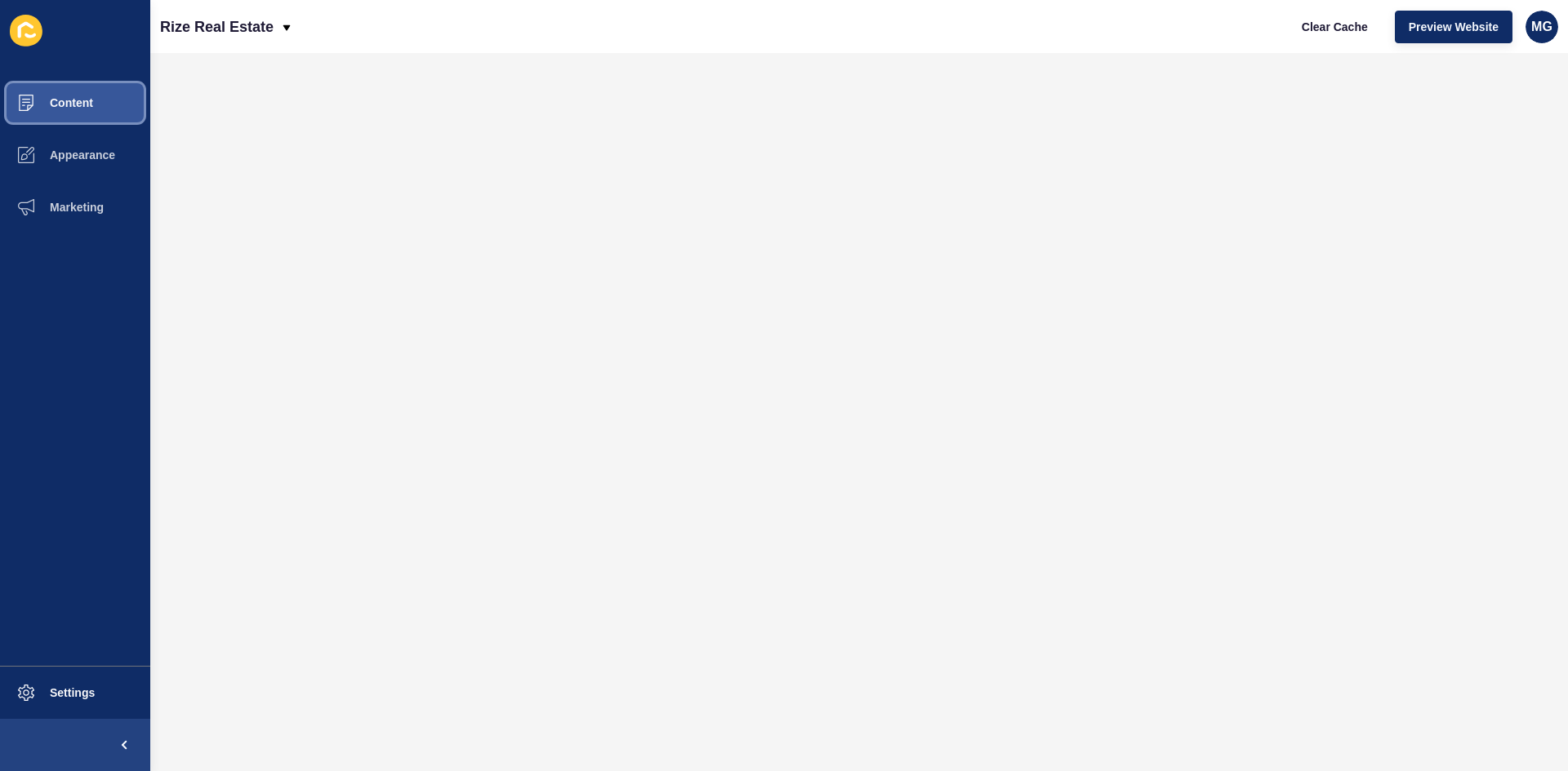
click at [67, 104] on span "Content" at bounding box center [45, 103] width 96 height 13
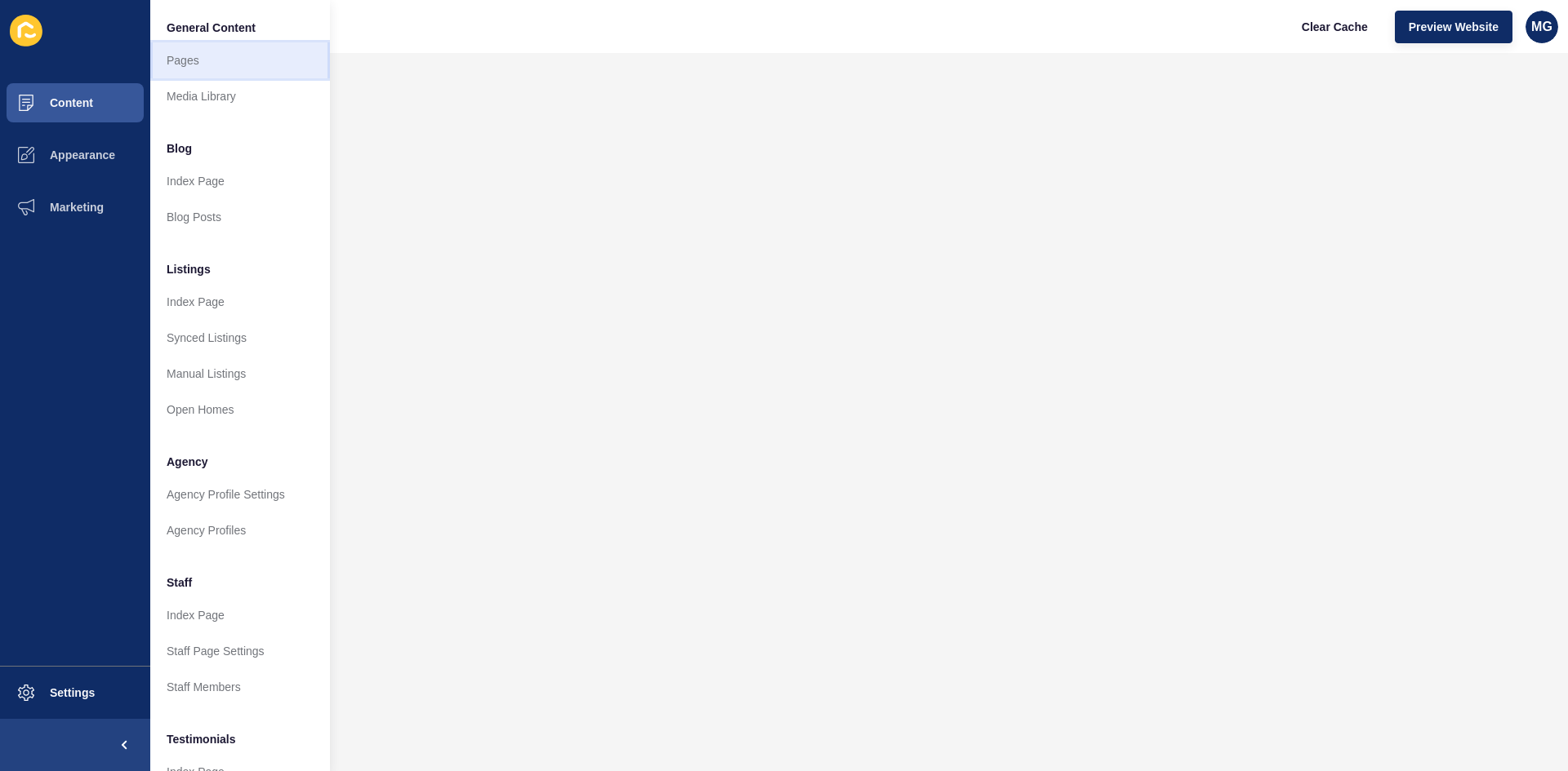
click at [185, 66] on link "Pages" at bounding box center [240, 60] width 179 height 36
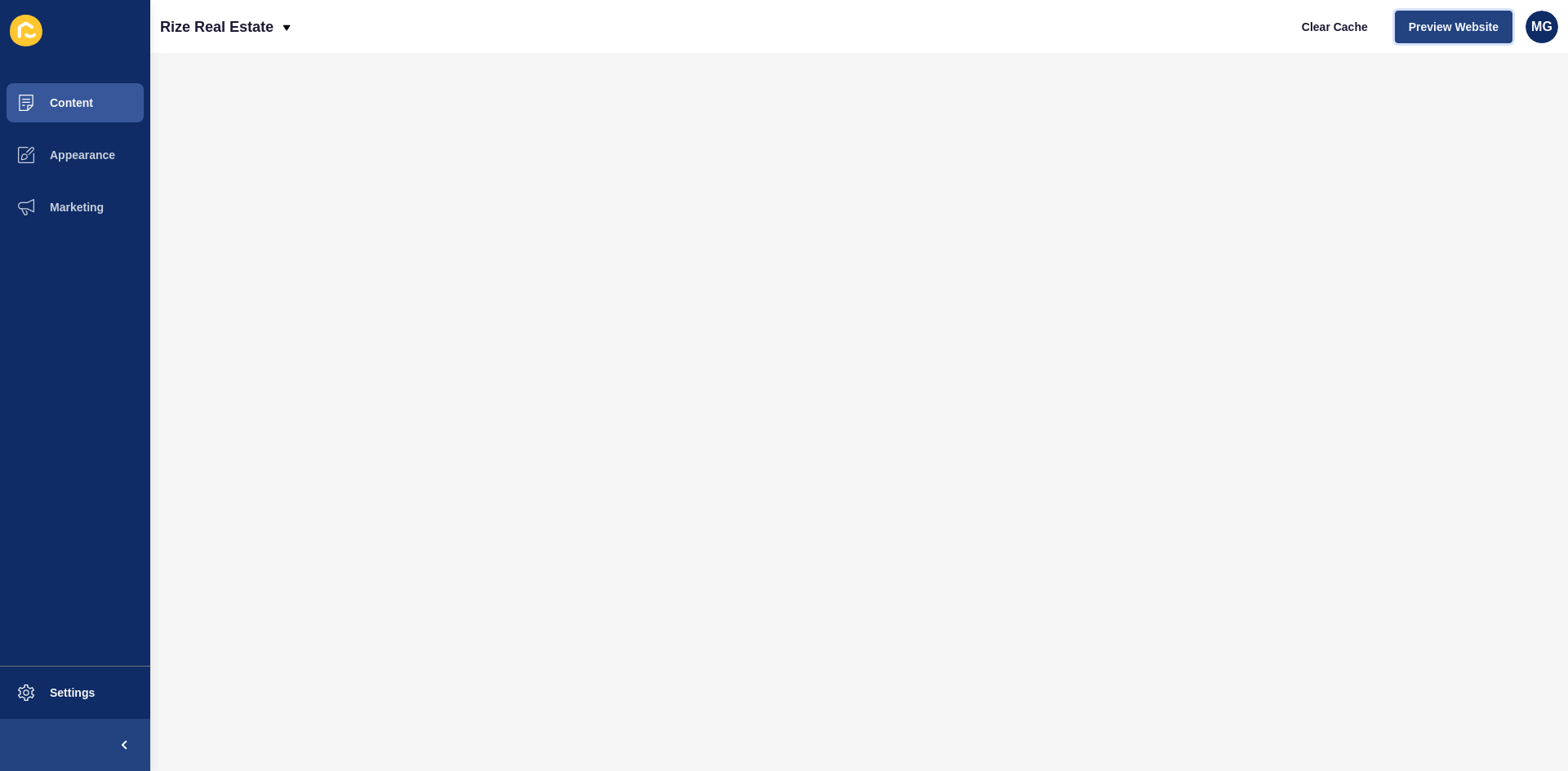
click at [1417, 20] on span "Preview Website" at bounding box center [1453, 27] width 90 height 17
click at [72, 150] on span "Appearance" at bounding box center [56, 155] width 118 height 13
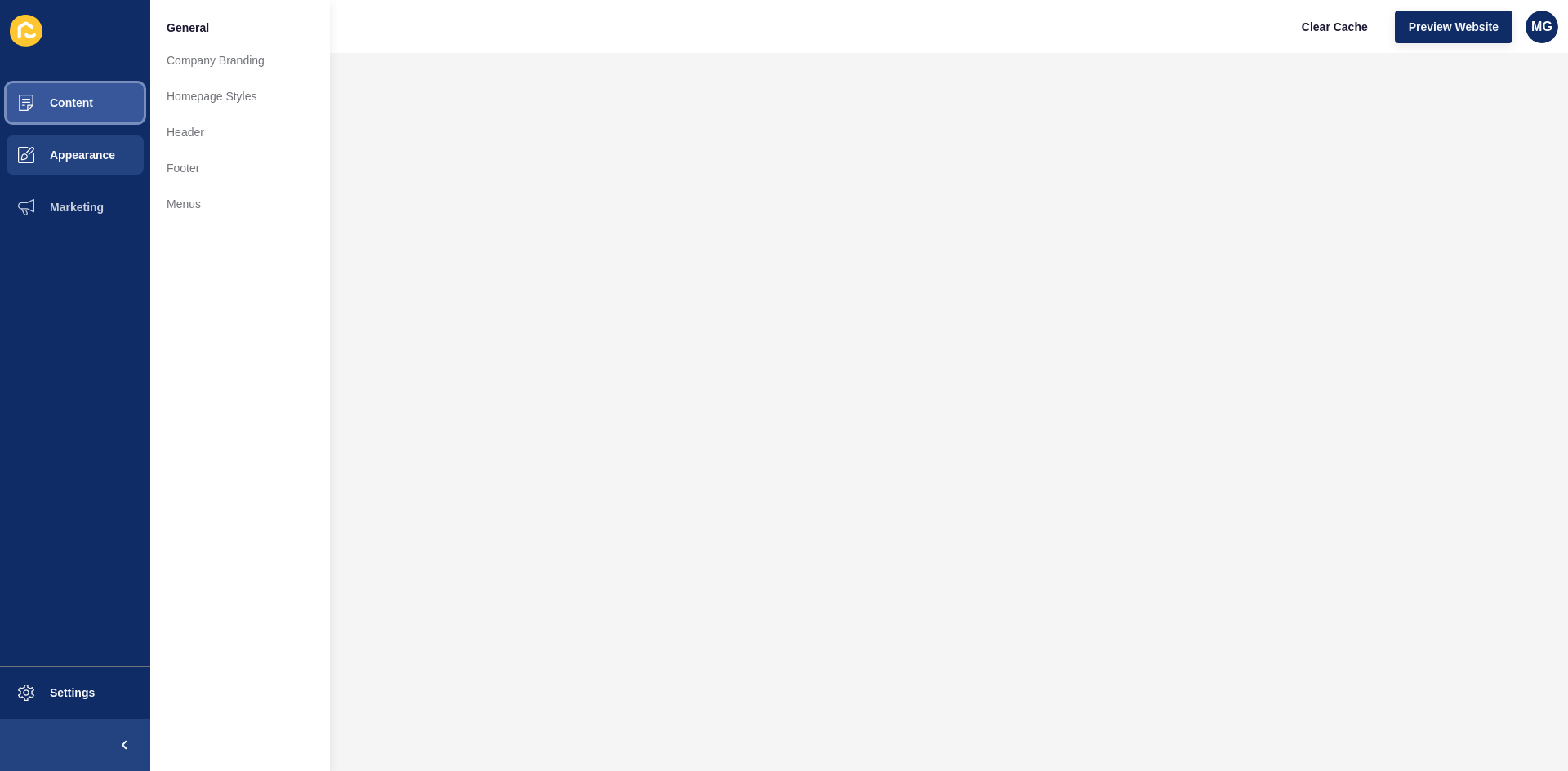
click at [83, 97] on span "Content" at bounding box center [45, 103] width 96 height 13
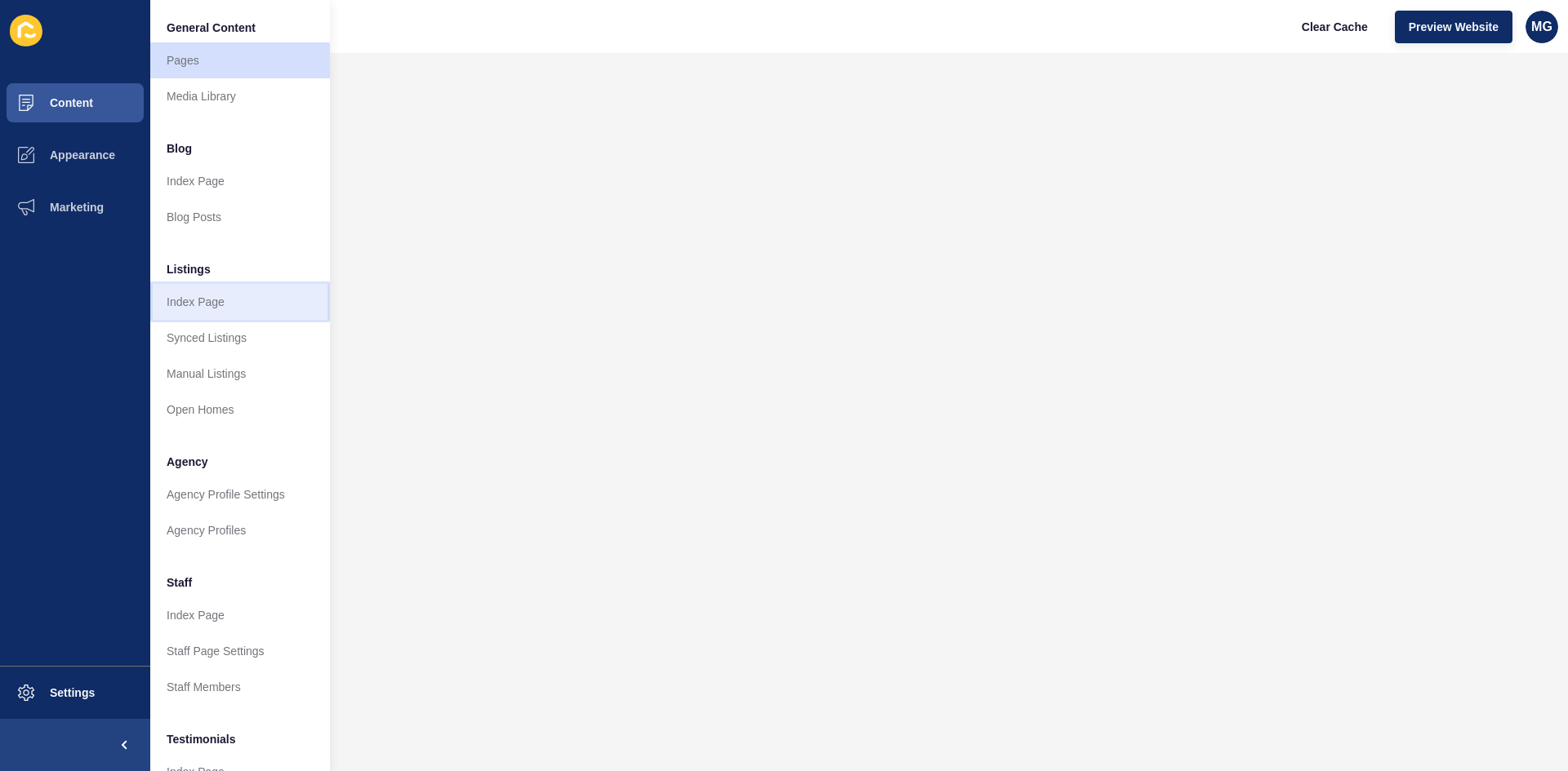
click at [196, 300] on link "Index Page" at bounding box center [240, 301] width 179 height 36
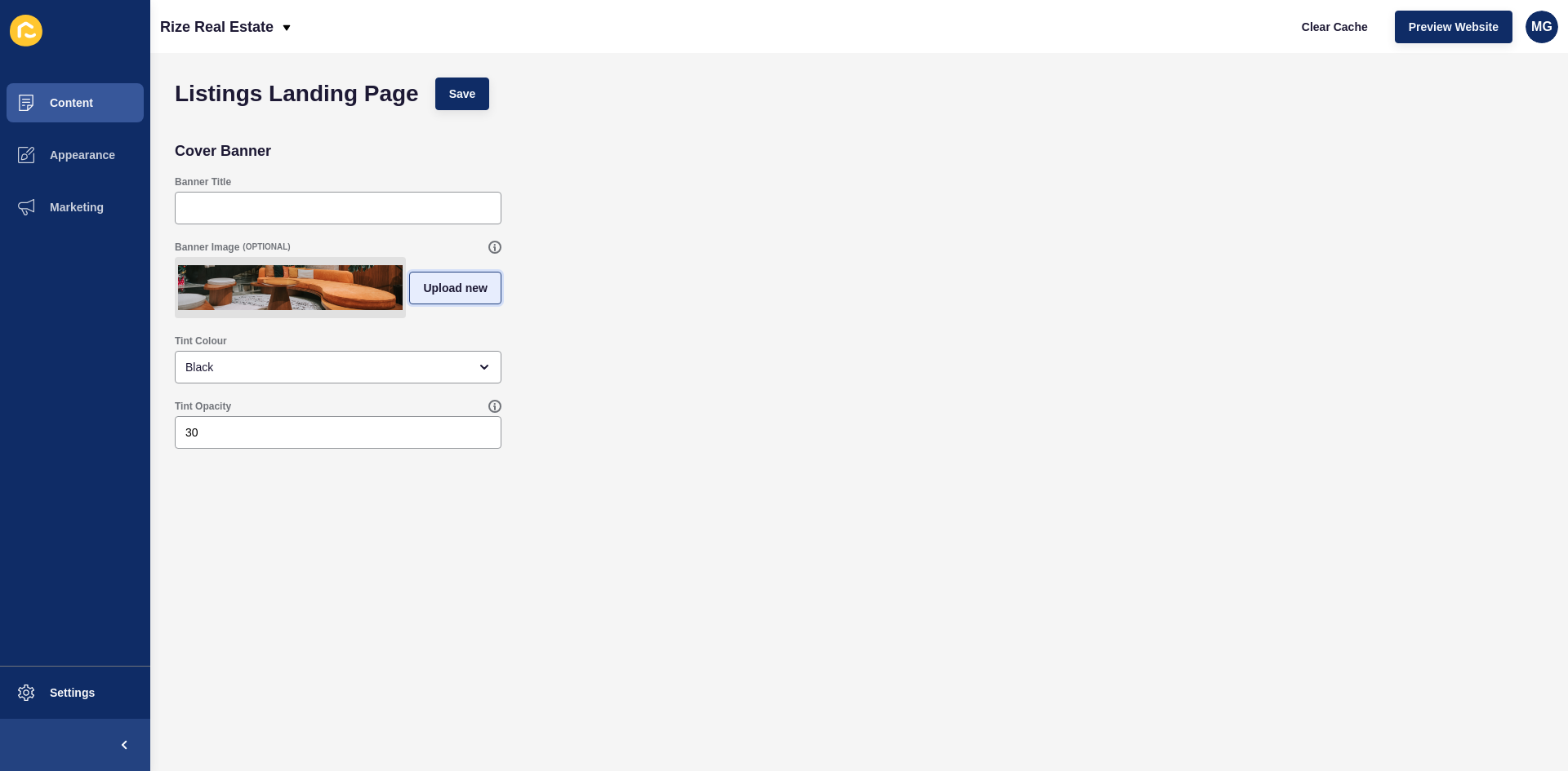
click at [443, 297] on span "Upload new" at bounding box center [455, 288] width 64 height 17
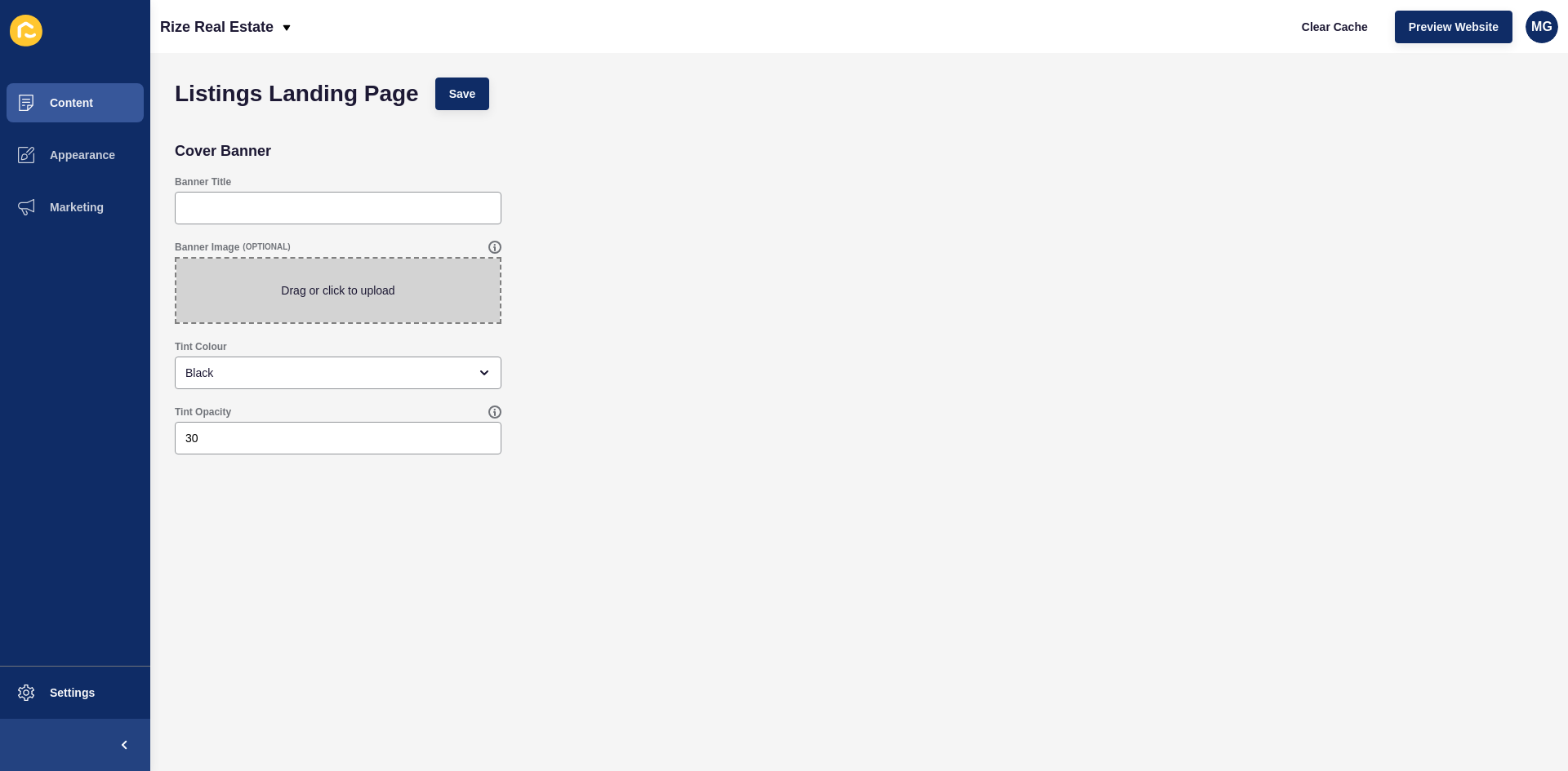
click at [351, 293] on span at bounding box center [338, 290] width 323 height 64
click at [177, 258] on input "Drag or click to upload" at bounding box center [177, 258] width 0 height 0
type input "C:\fakepath\[PERSON_NAME] HEADER (1).png"
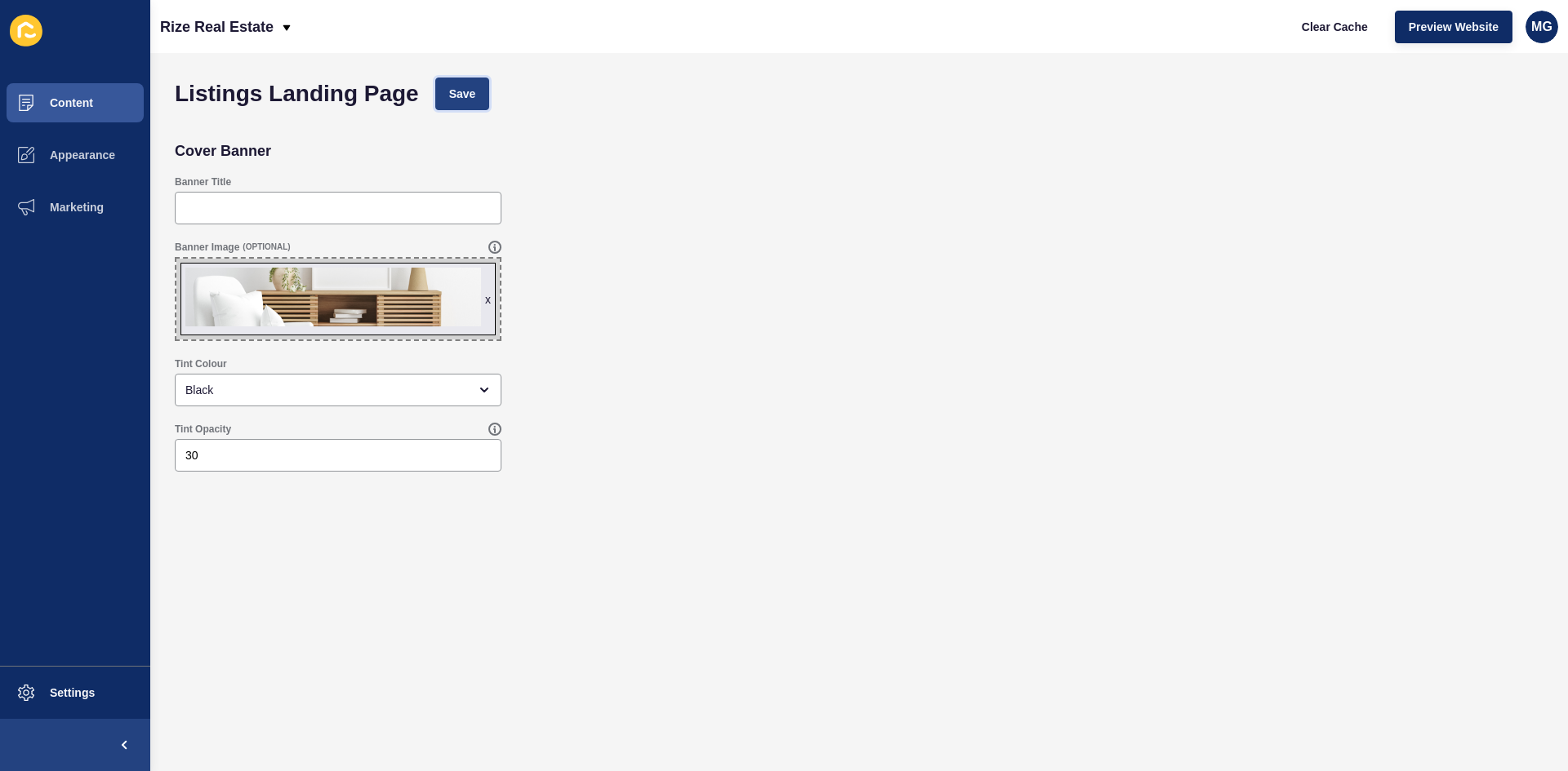
click at [475, 93] on span "Save" at bounding box center [462, 93] width 27 height 17
click at [82, 108] on span "Content" at bounding box center [45, 103] width 96 height 13
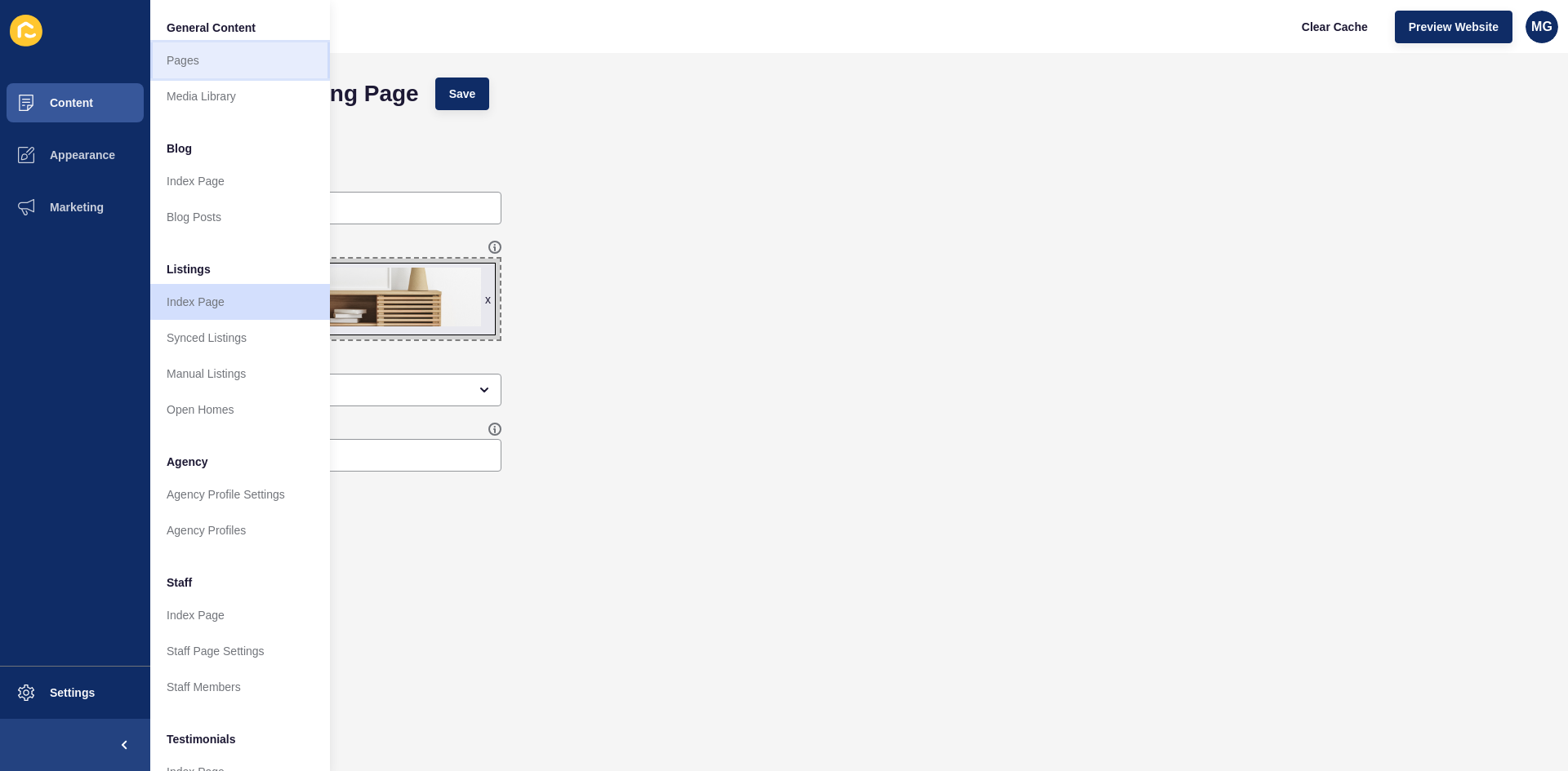
click at [188, 62] on link "Pages" at bounding box center [240, 60] width 179 height 36
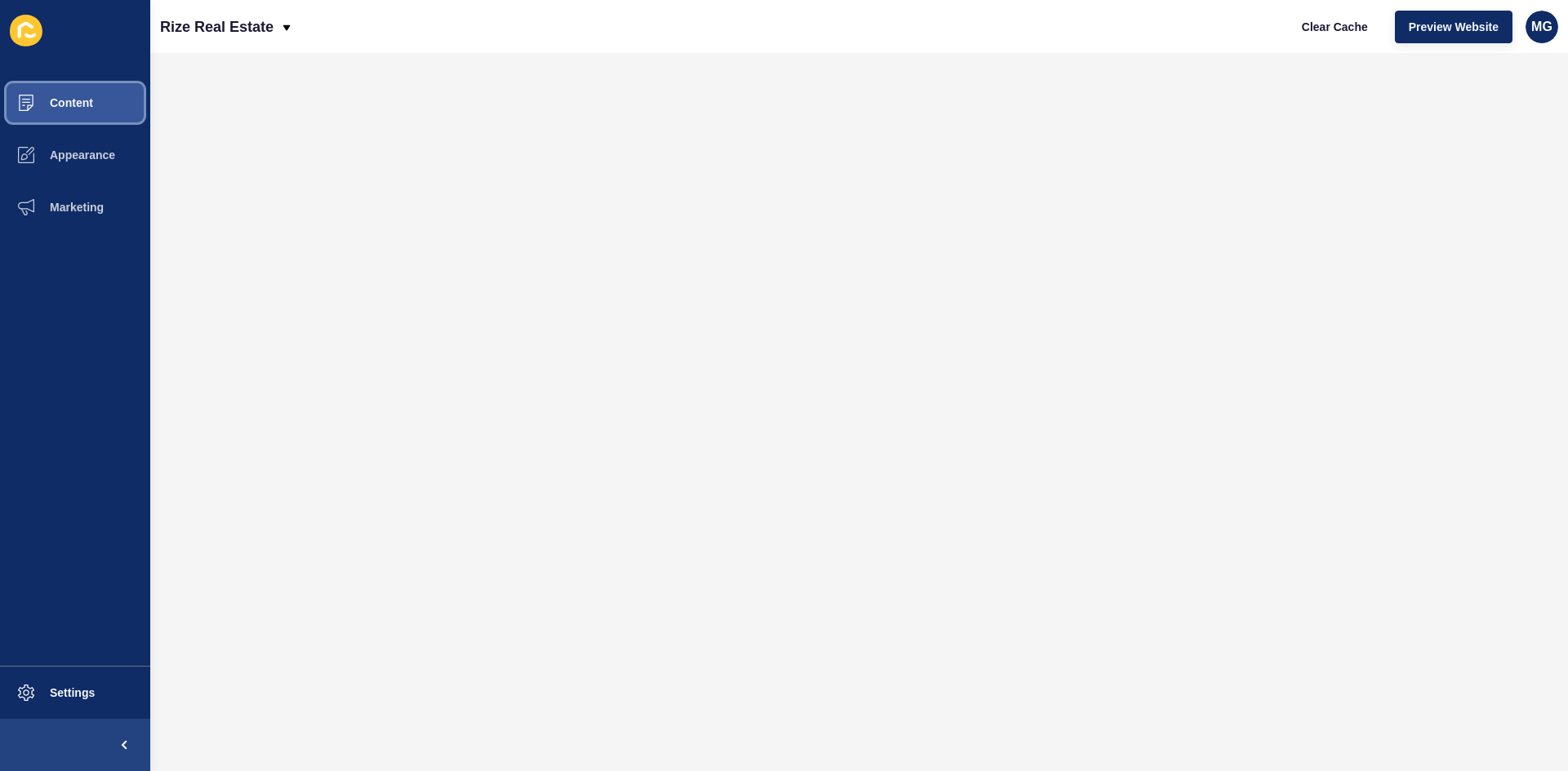
click at [84, 104] on span "Content" at bounding box center [45, 103] width 96 height 13
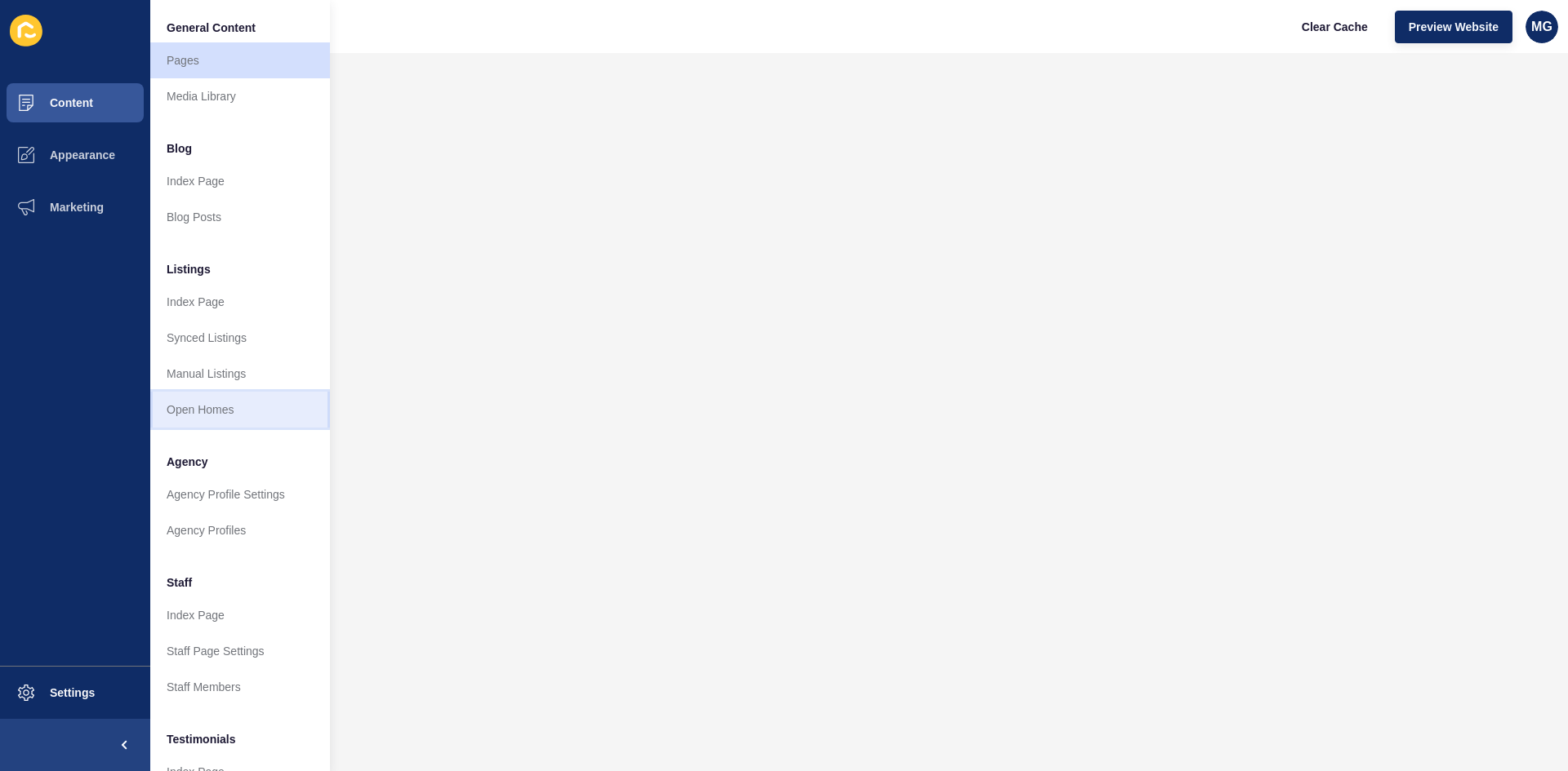
click at [194, 419] on link "Open Homes" at bounding box center [240, 409] width 179 height 36
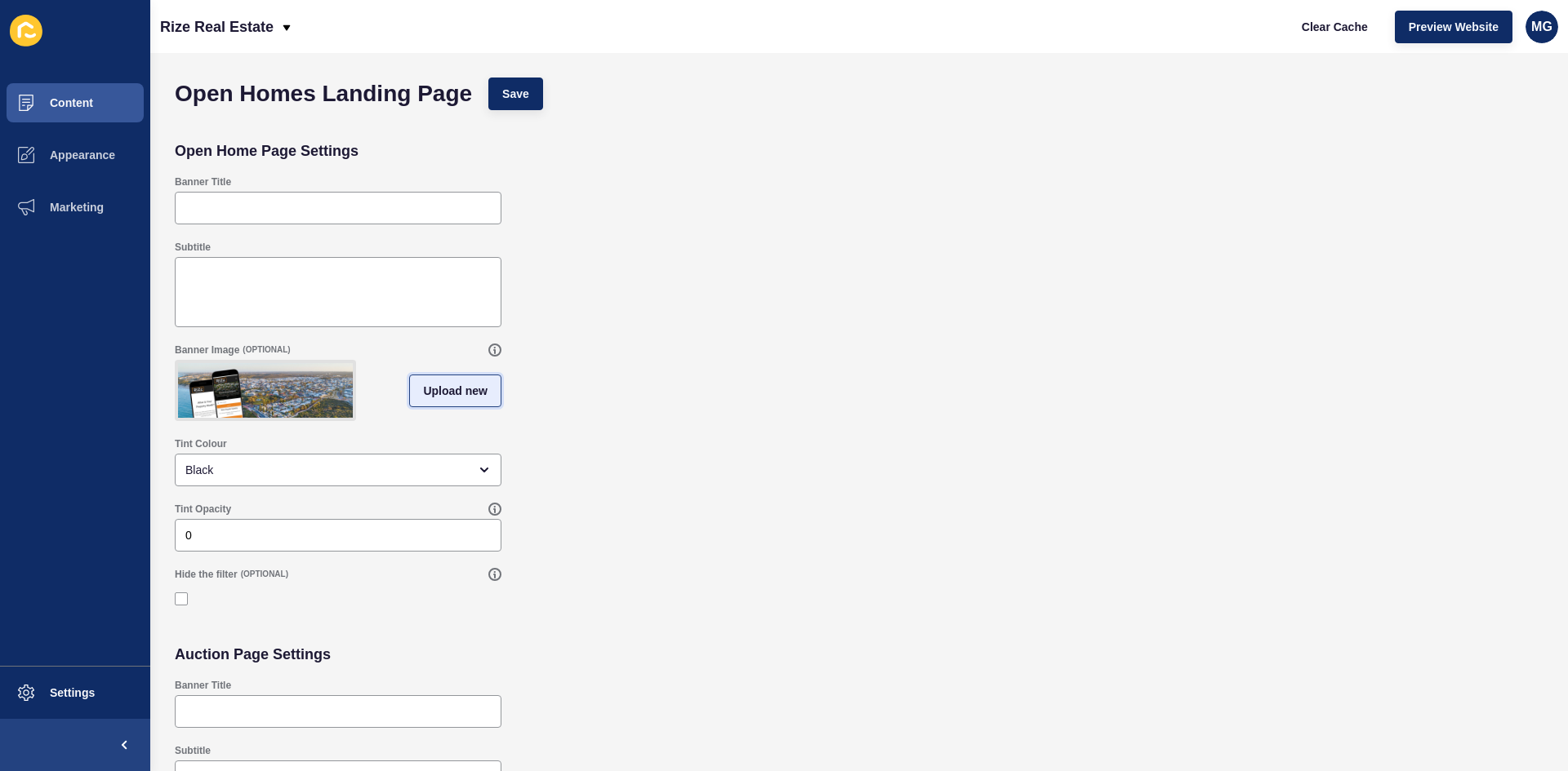
click at [464, 396] on span "Upload new" at bounding box center [455, 391] width 64 height 17
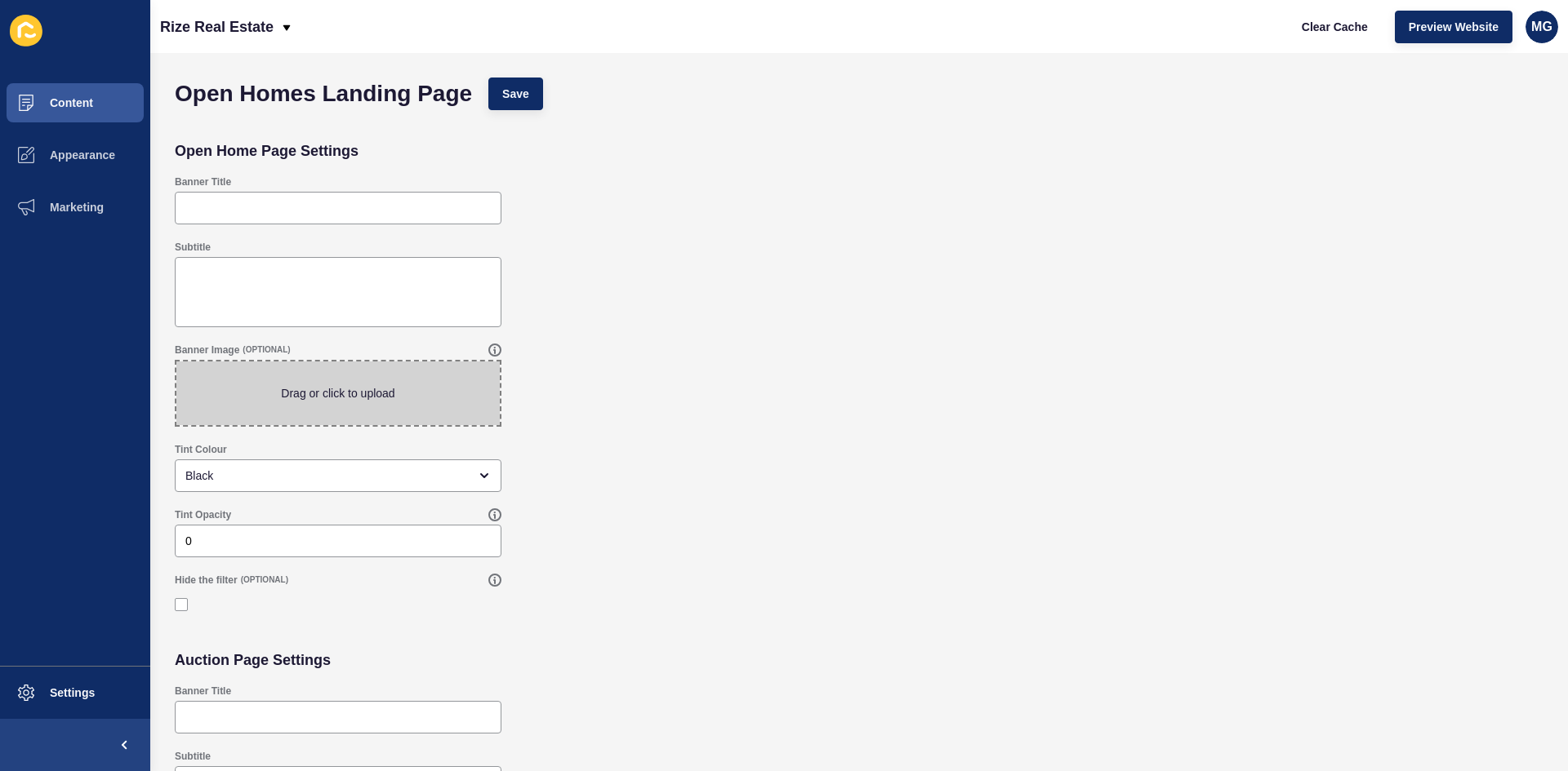
click at [373, 402] on span at bounding box center [338, 393] width 323 height 64
click at [177, 362] on input "Drag or click to upload" at bounding box center [177, 362] width 0 height 0
type input "C:\fakepath\PROUD AWARD WINNERS (2).png"
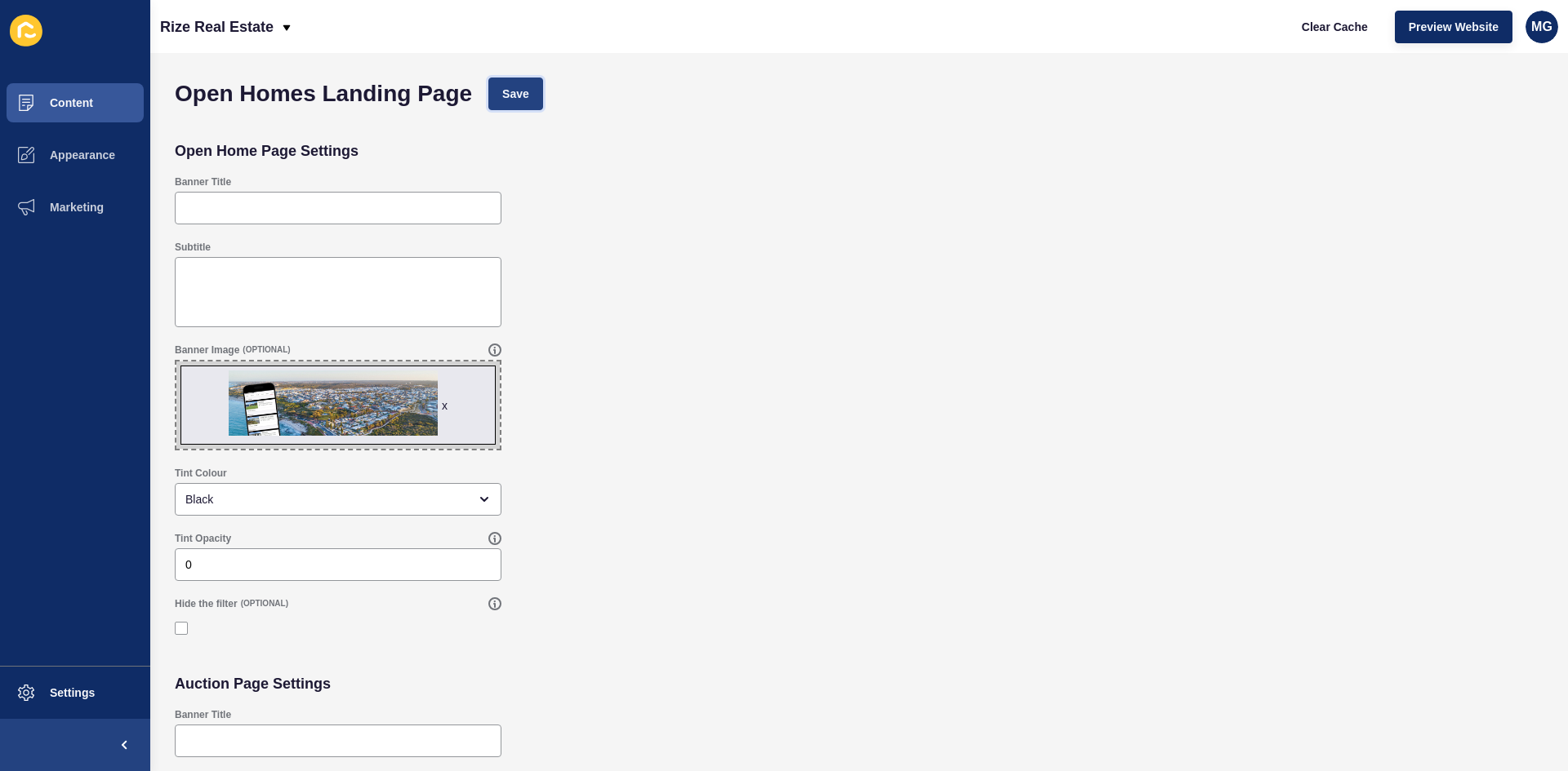
click at [515, 100] on span "Save" at bounding box center [515, 93] width 27 height 17
click at [1481, 28] on span "Preview Website" at bounding box center [1453, 27] width 90 height 17
click at [84, 112] on button "Content" at bounding box center [75, 103] width 151 height 52
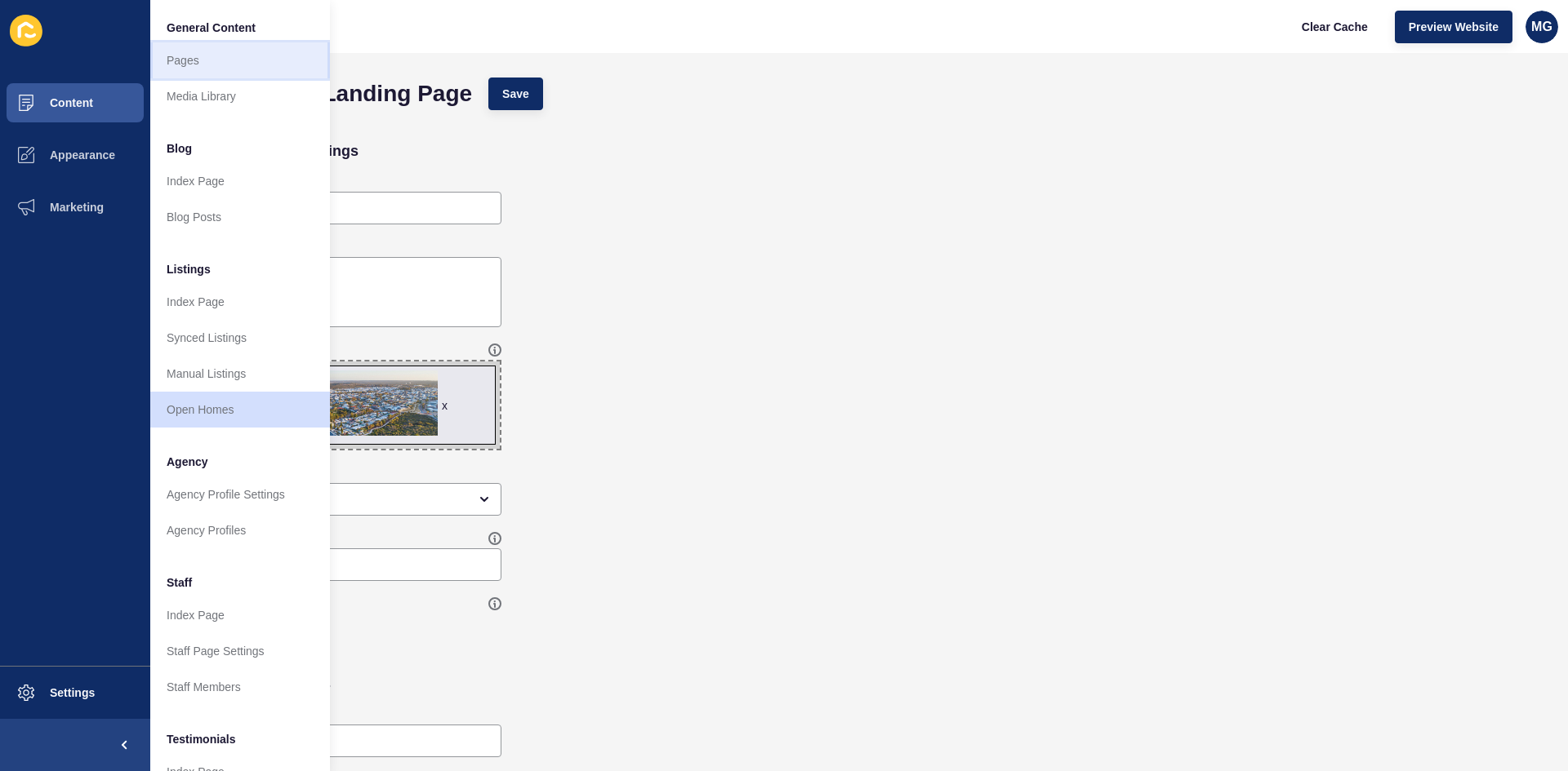
click at [212, 57] on link "Pages" at bounding box center [240, 60] width 179 height 36
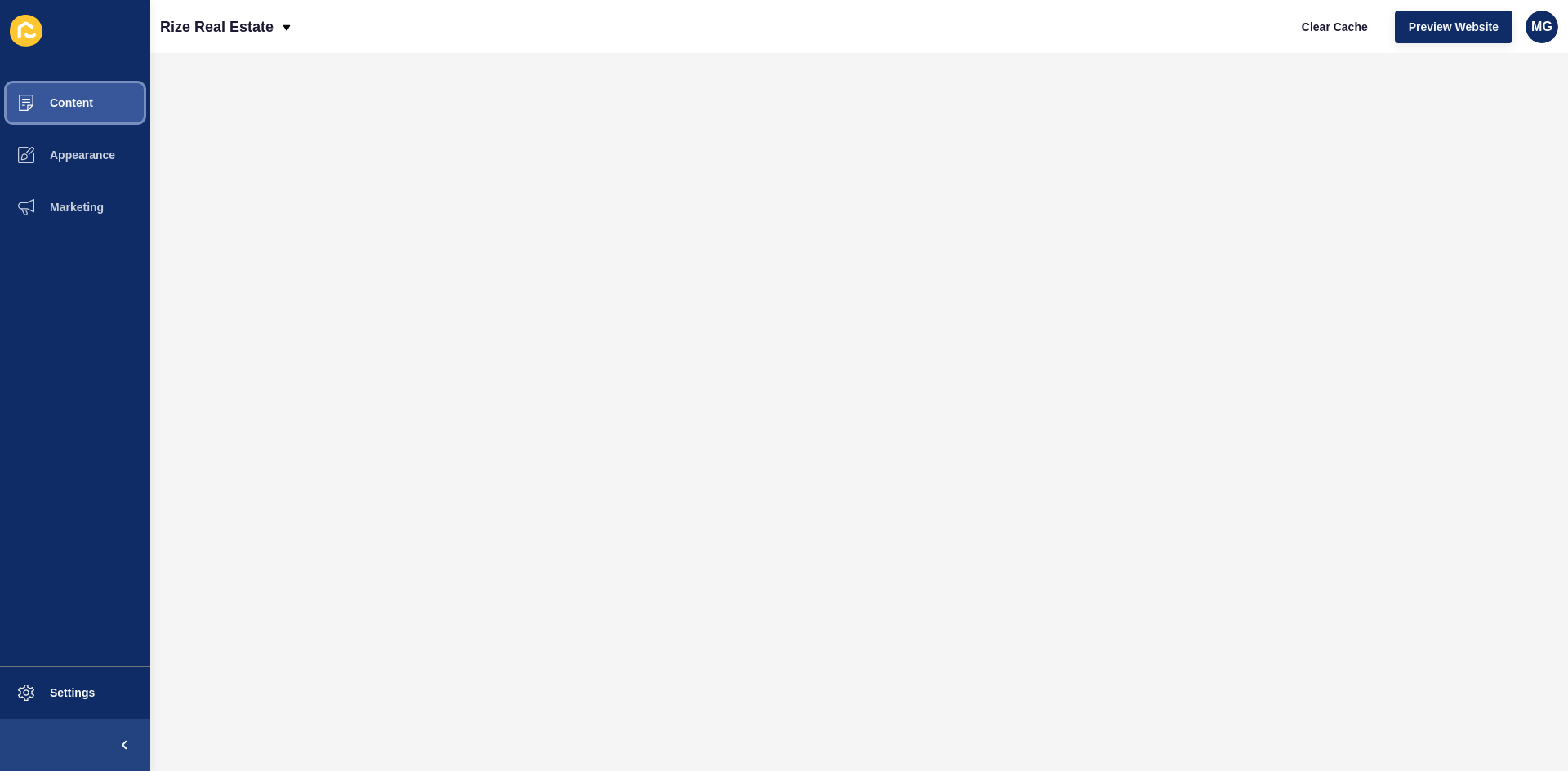
click at [80, 97] on span "Content" at bounding box center [45, 103] width 96 height 13
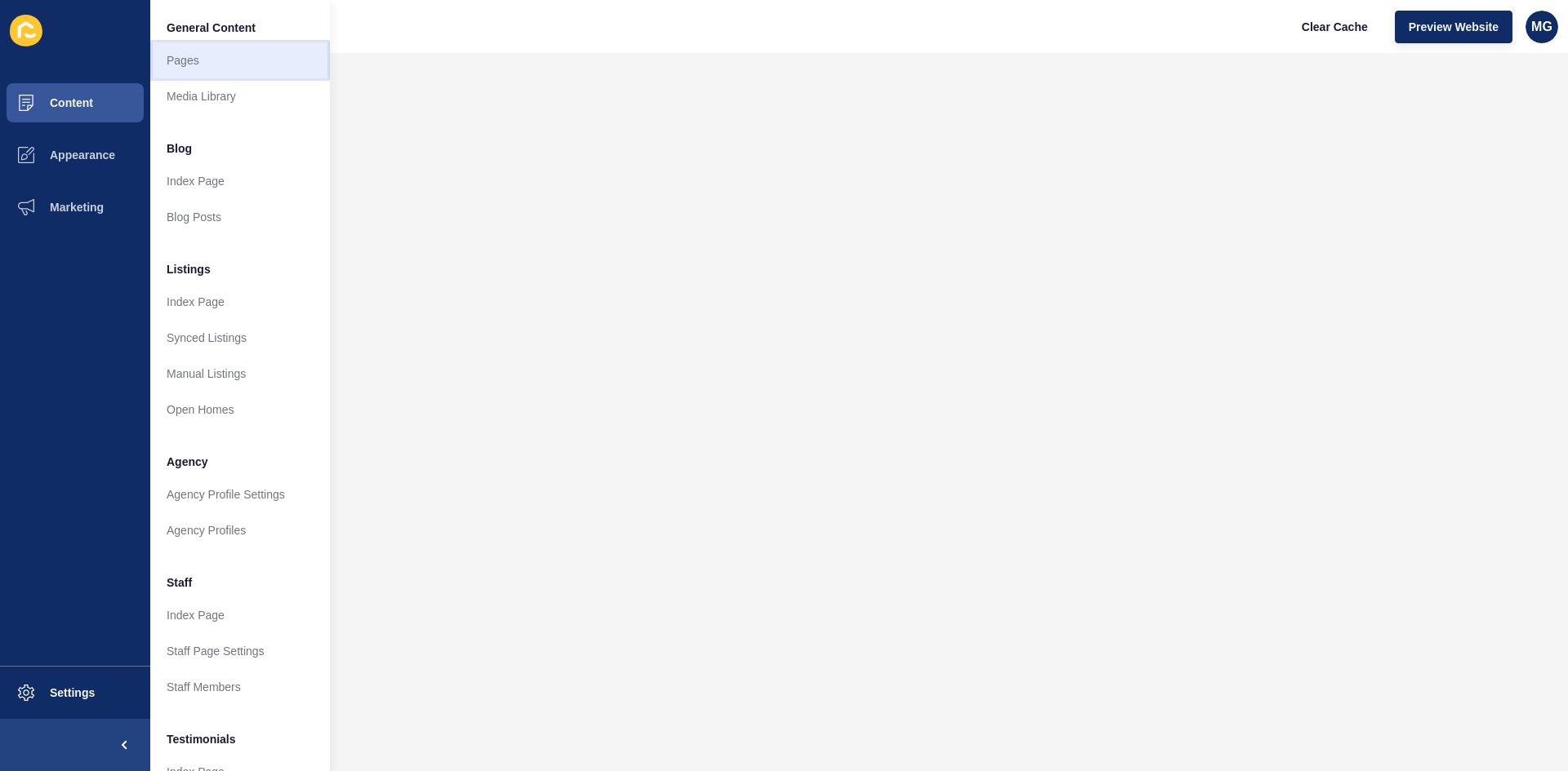
click at [218, 68] on link "Pages" at bounding box center [240, 60] width 179 height 36
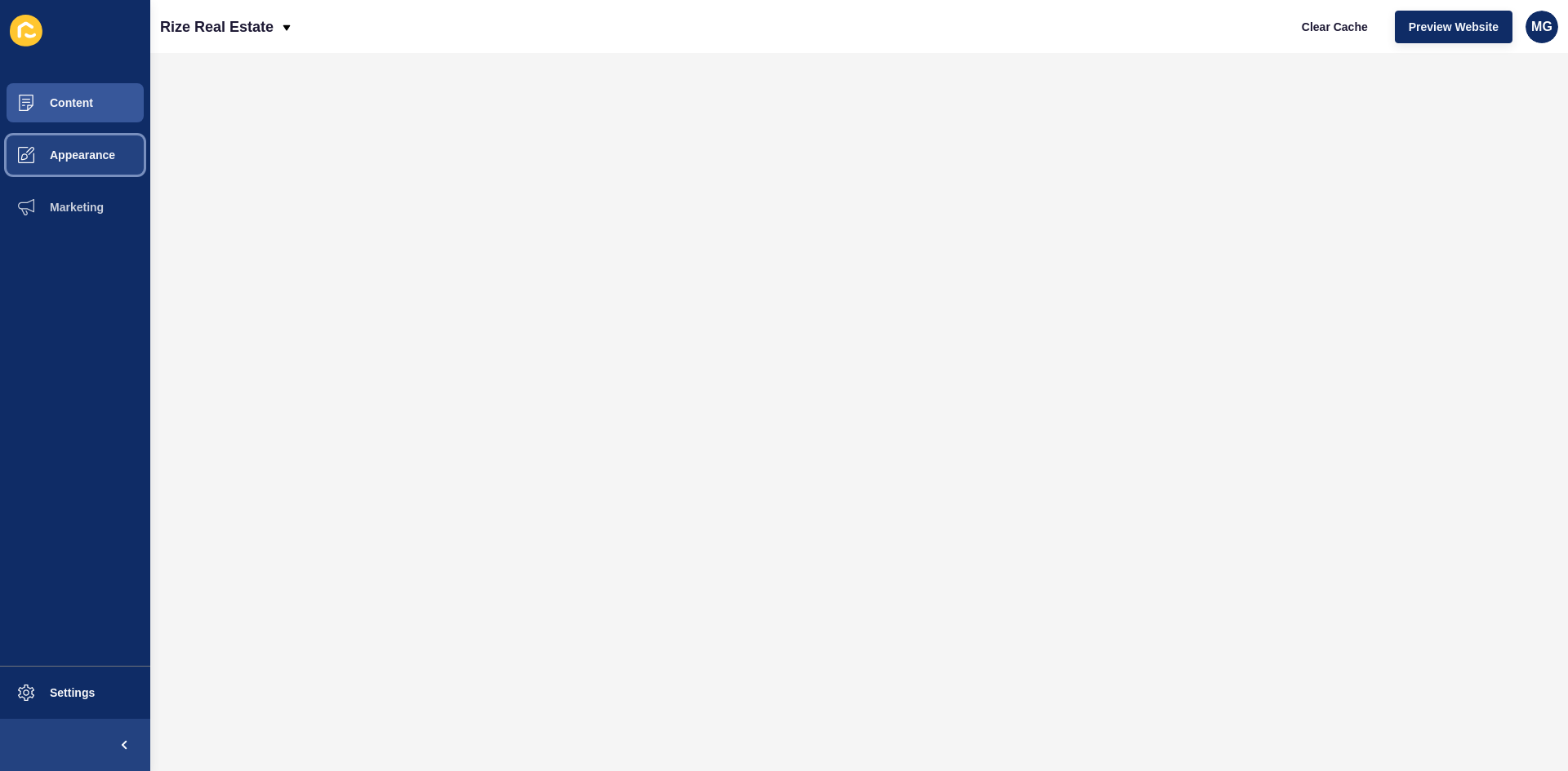
click at [101, 163] on button "Appearance" at bounding box center [75, 155] width 151 height 52
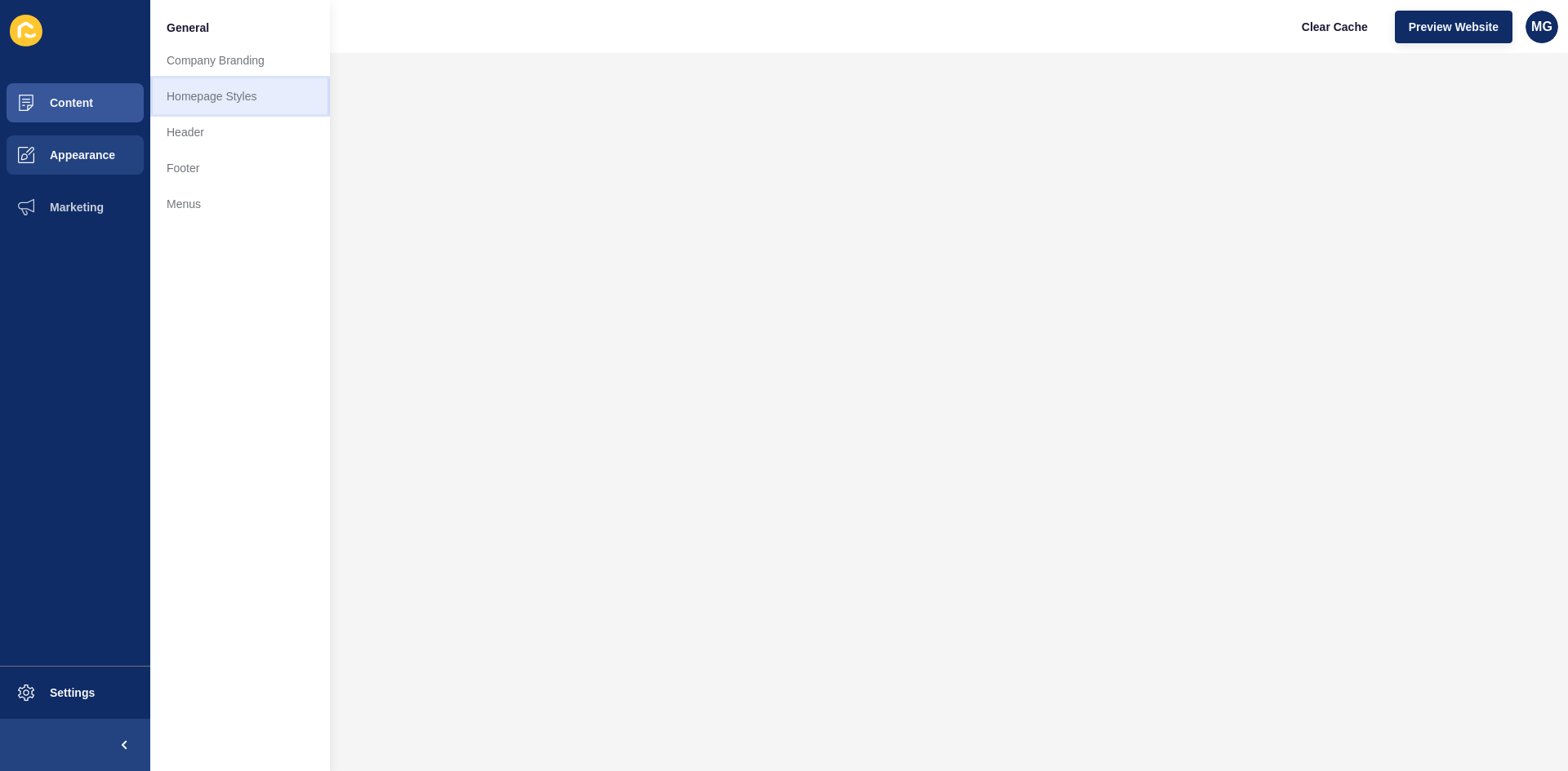
click at [223, 112] on link "Homepage Styles" at bounding box center [240, 96] width 179 height 36
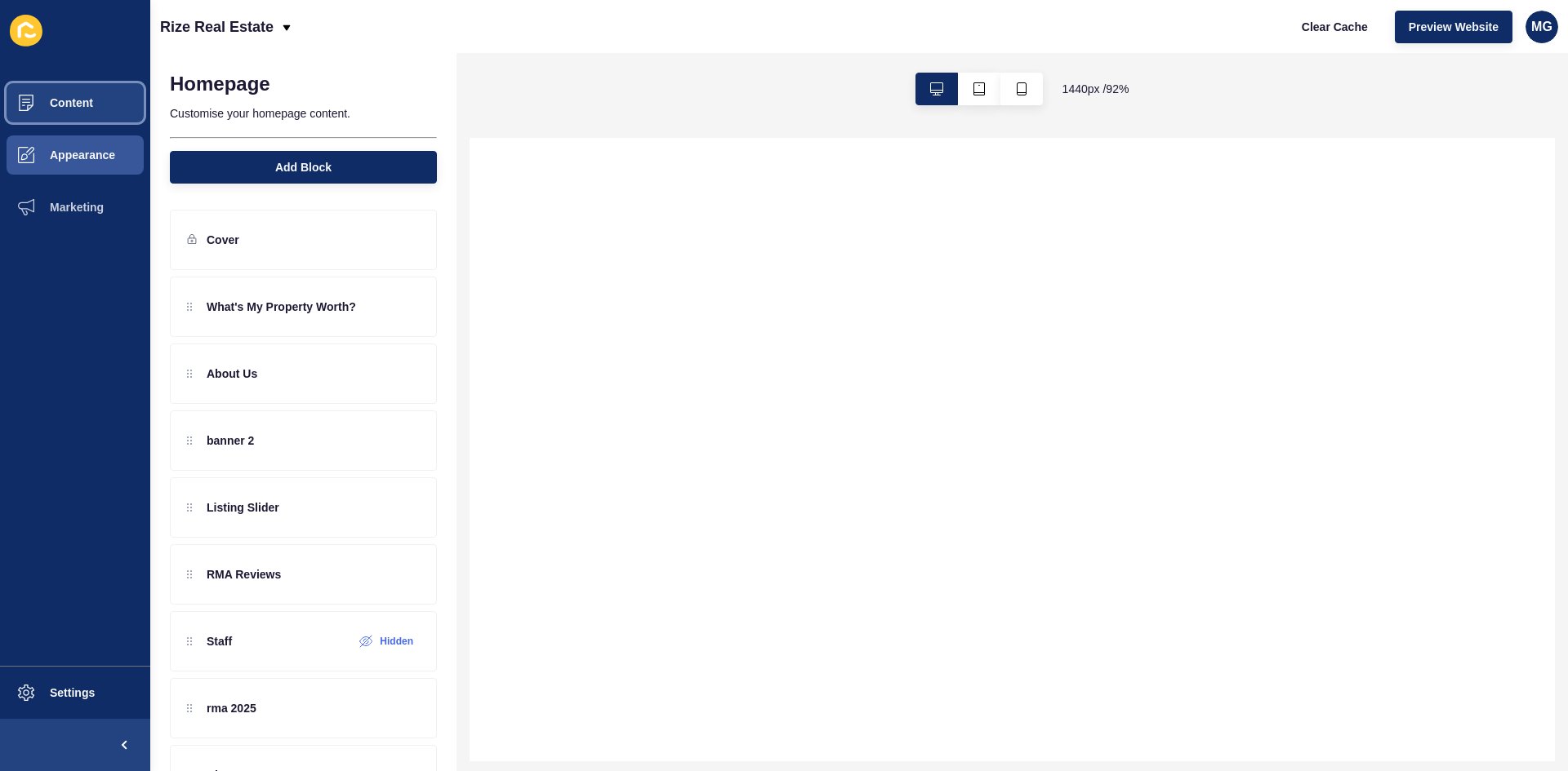
click at [68, 104] on span "Content" at bounding box center [45, 103] width 96 height 13
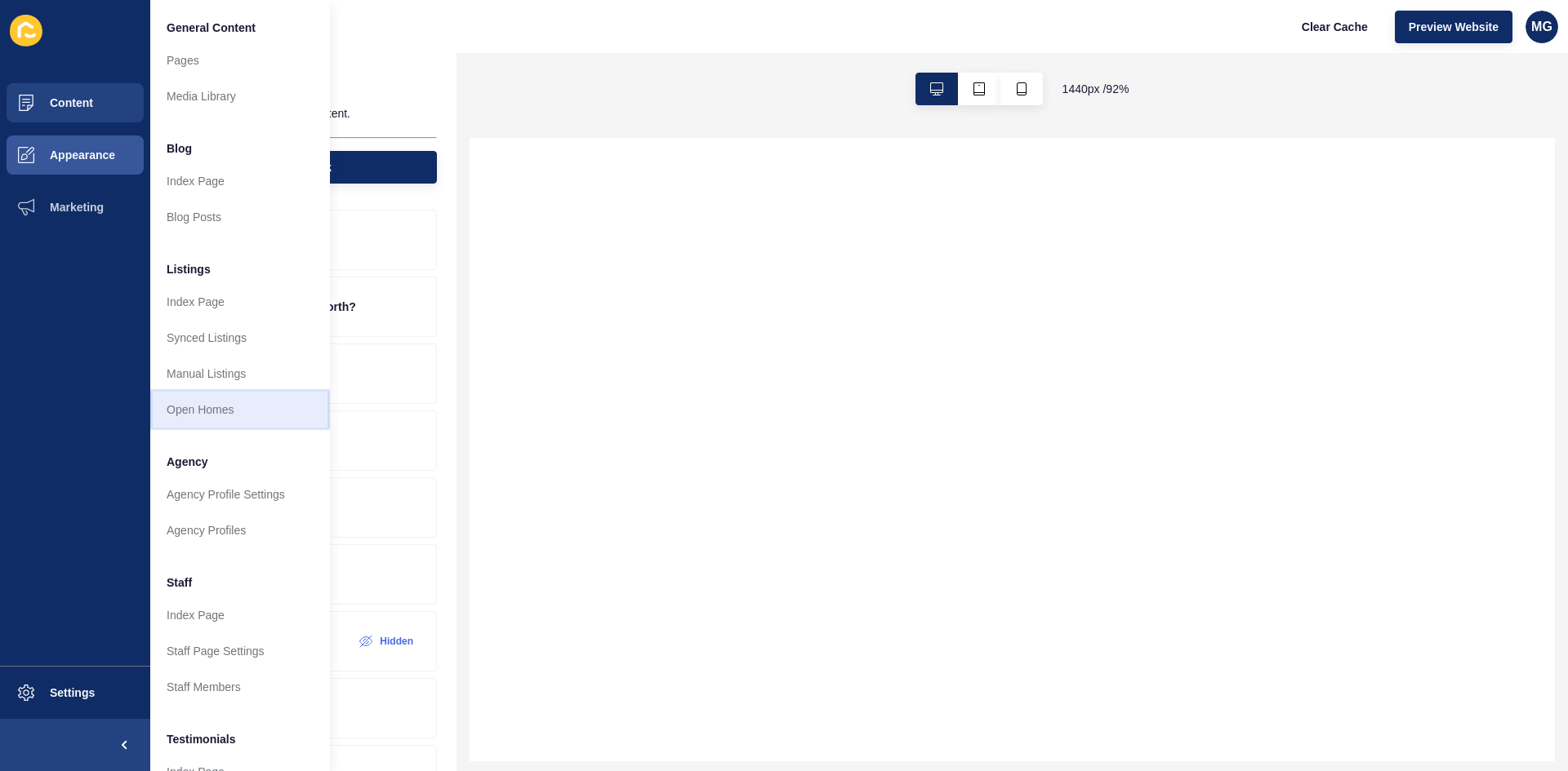
click at [202, 404] on link "Open Homes" at bounding box center [240, 409] width 179 height 36
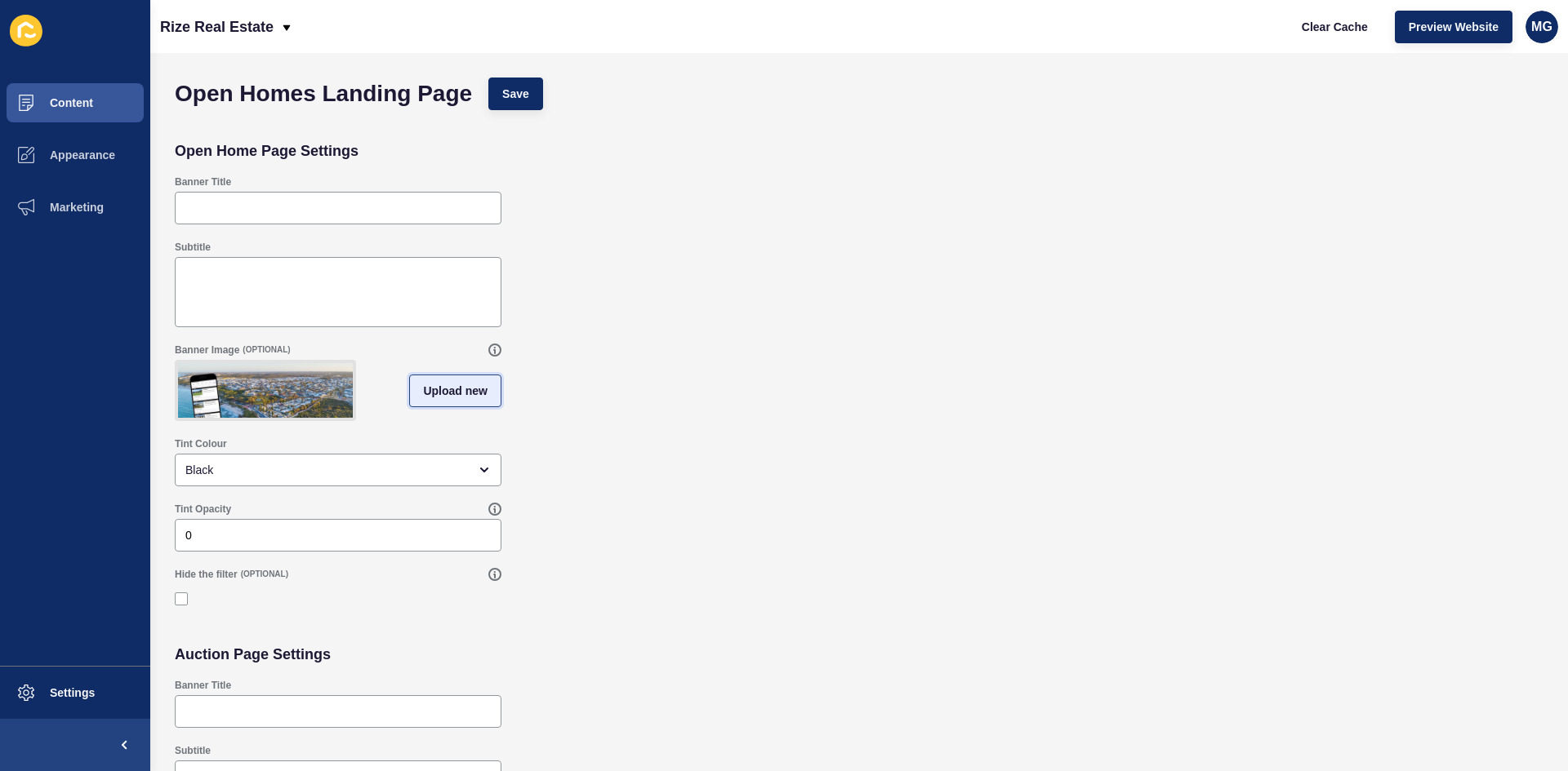
click at [455, 399] on span "Upload new" at bounding box center [455, 391] width 64 height 17
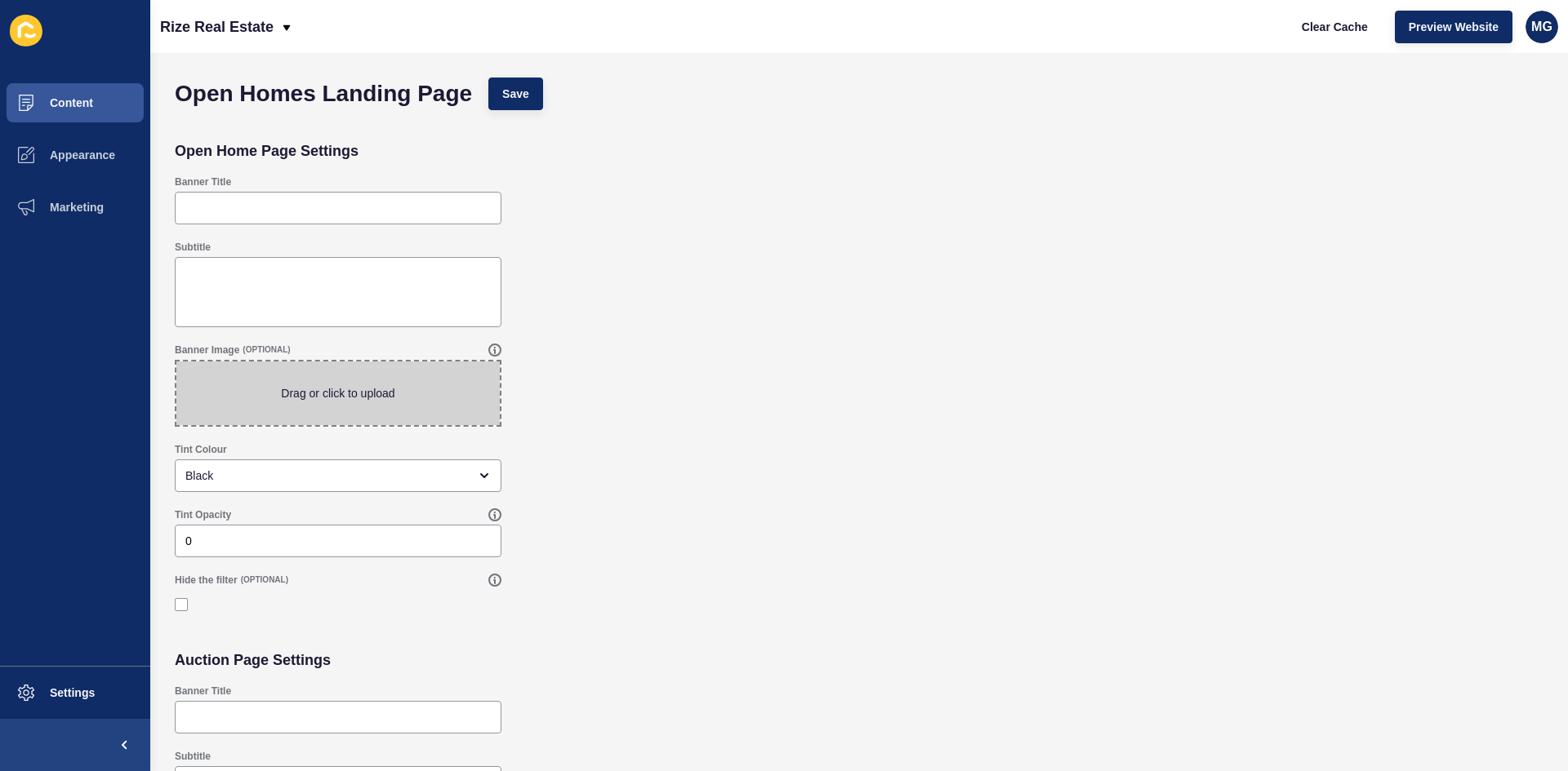
click at [393, 390] on span at bounding box center [338, 393] width 323 height 64
click at [177, 362] on input "Drag or click to upload" at bounding box center [177, 362] width 0 height 0
type input "C:\fakepath\PROUD AWARD WINNERS (3).png"
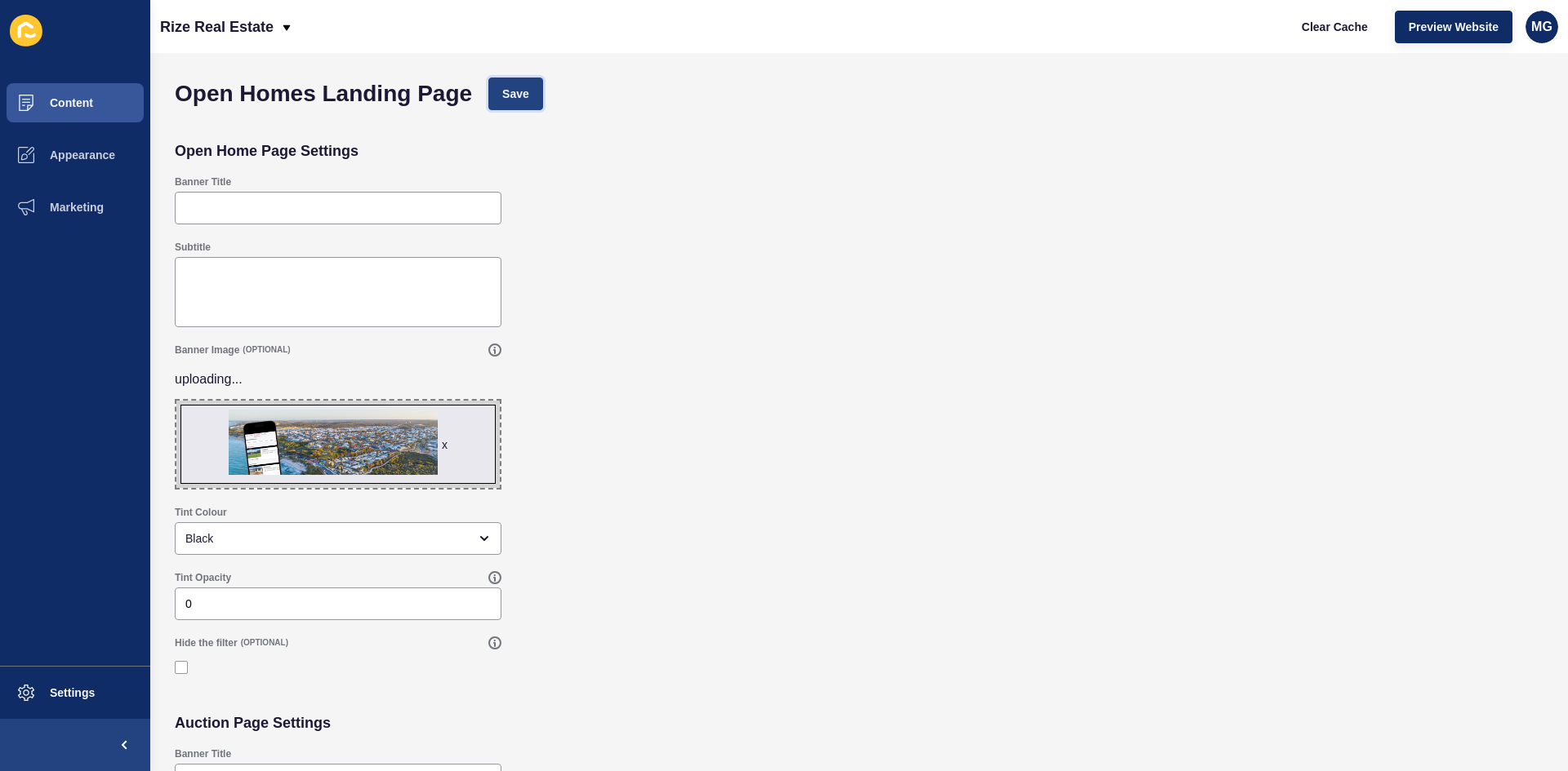
click at [521, 97] on span "Save" at bounding box center [515, 93] width 27 height 17
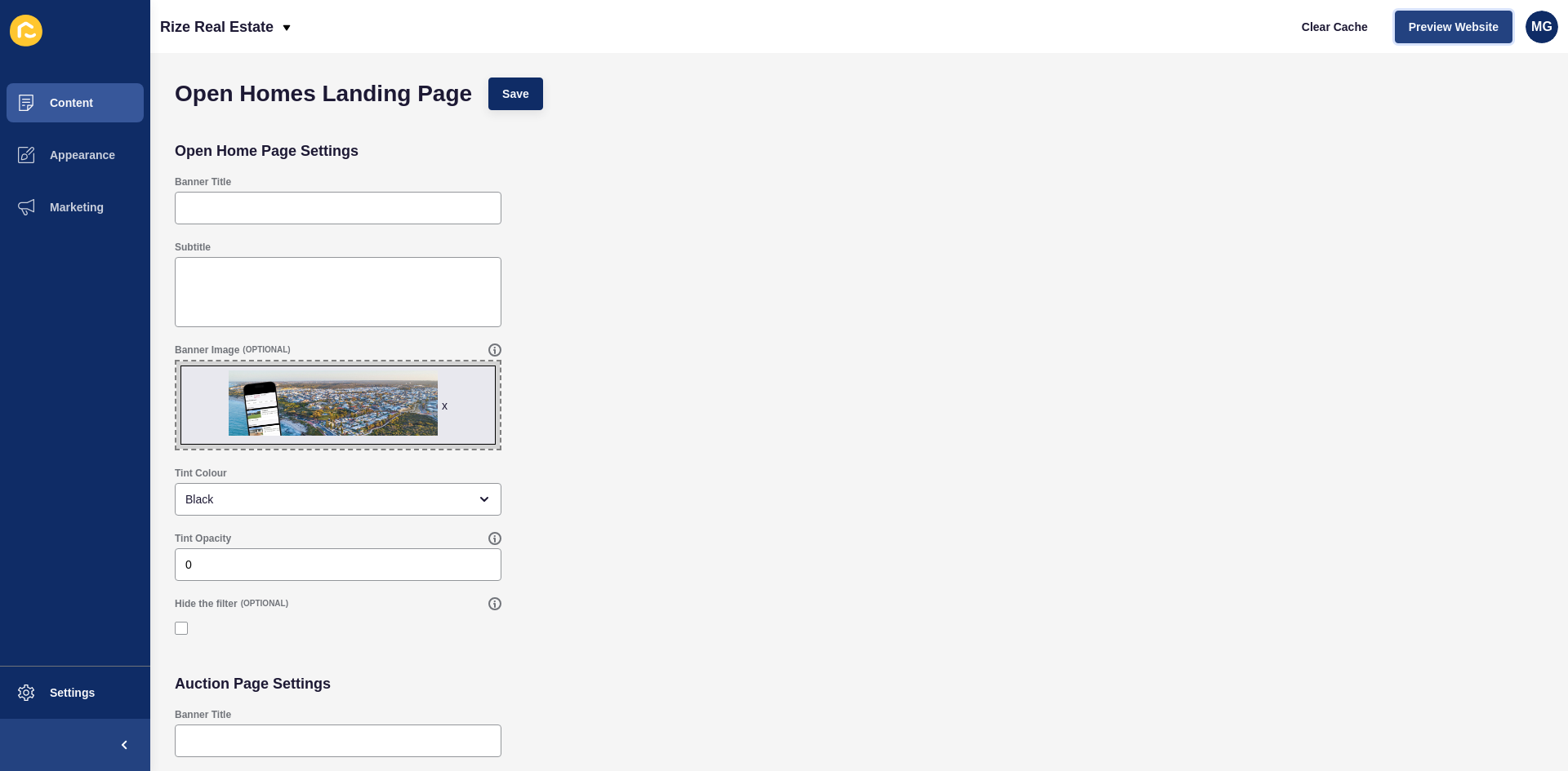
click at [1444, 30] on span "Preview Website" at bounding box center [1453, 27] width 90 height 17
click at [71, 94] on button "Content" at bounding box center [75, 103] width 151 height 52
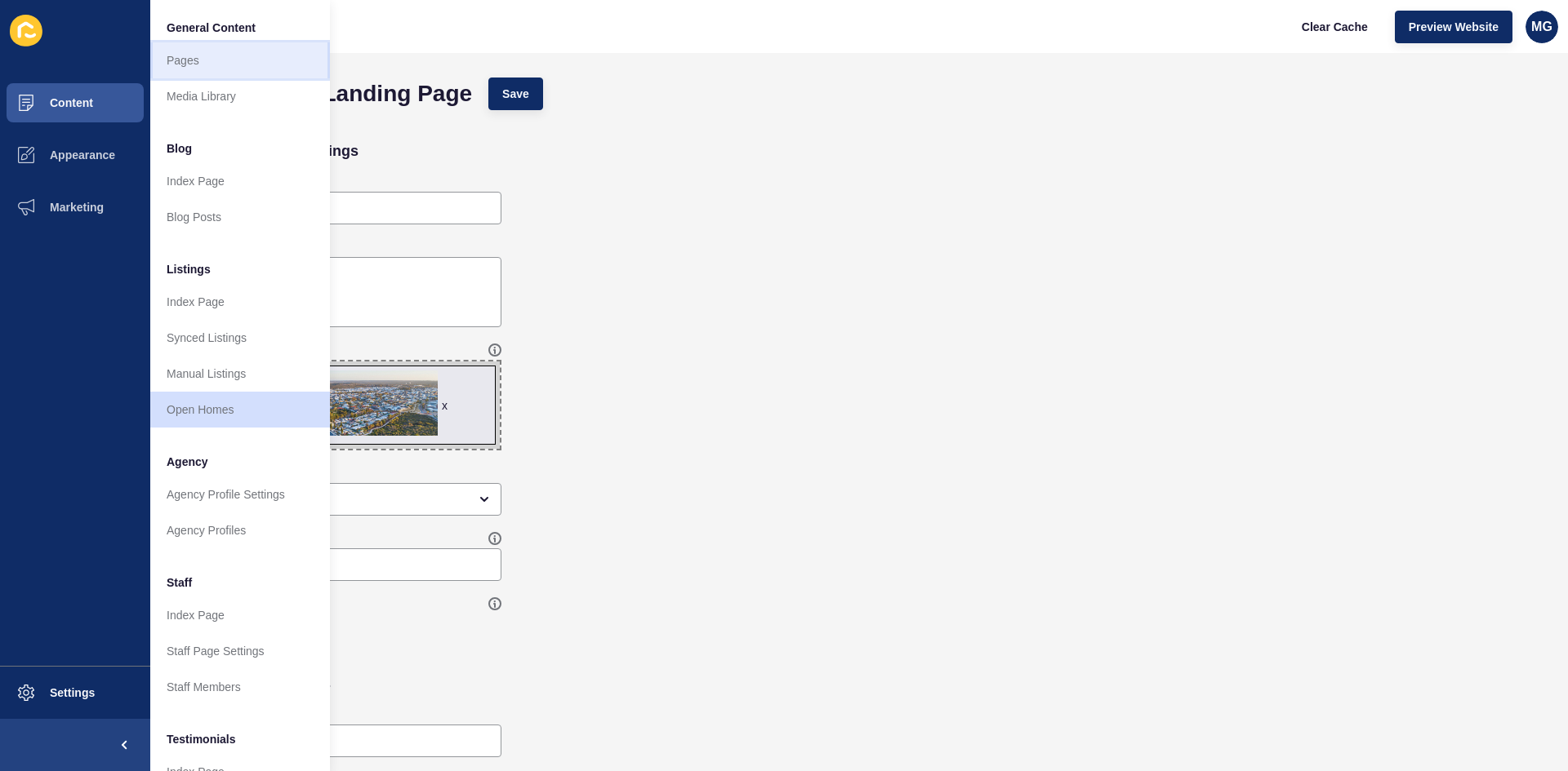
click at [206, 62] on link "Pages" at bounding box center [240, 60] width 179 height 36
